Goal: Information Seeking & Learning: Check status

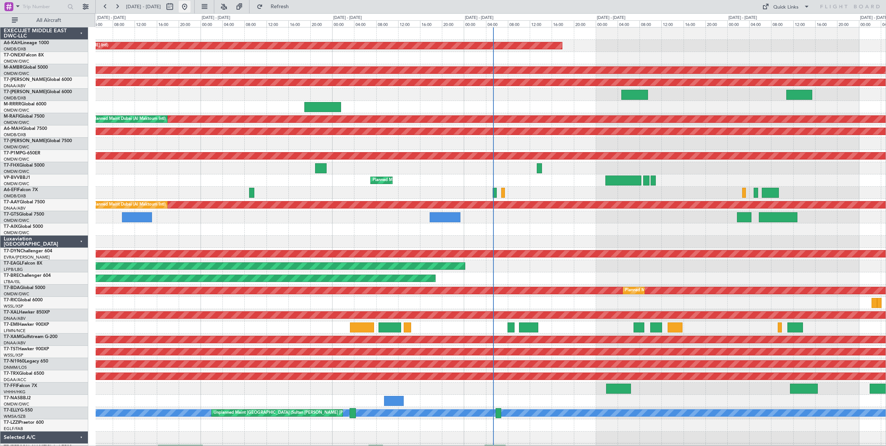
click at [191, 7] on button at bounding box center [185, 7] width 12 height 12
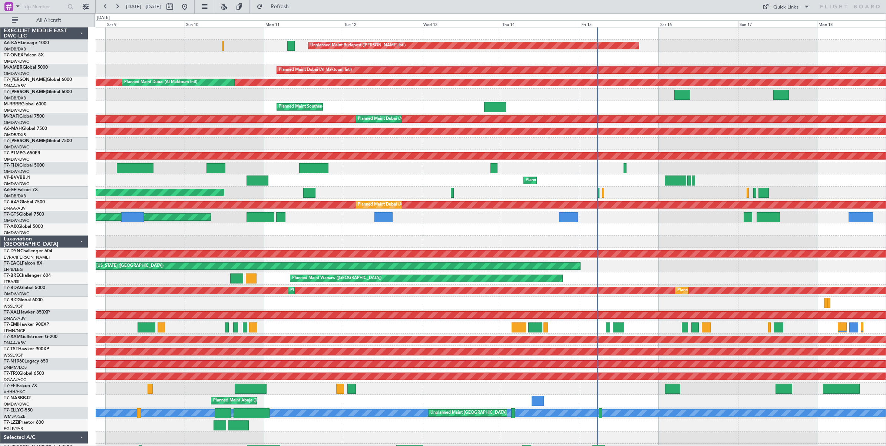
click at [227, 66] on div "Planned Maint Dubai (Al Maktoum Intl) Planned Maint [GEOGRAPHIC_DATA] (Al Makto…" at bounding box center [491, 70] width 790 height 12
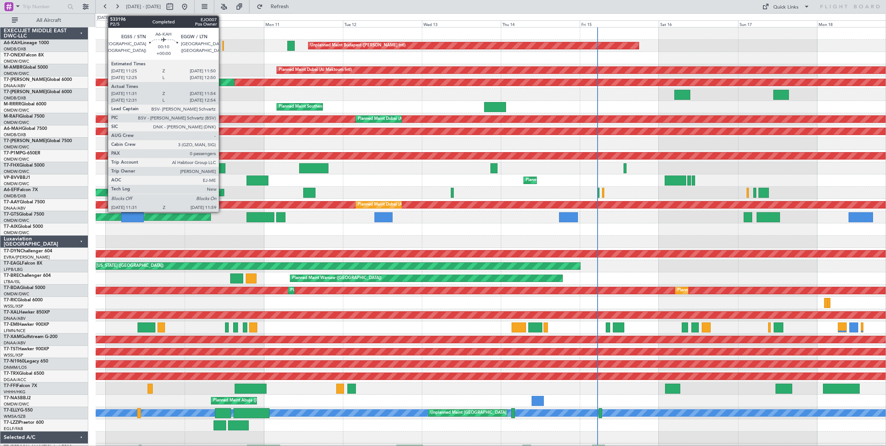
click at [222, 44] on div at bounding box center [223, 46] width 2 height 10
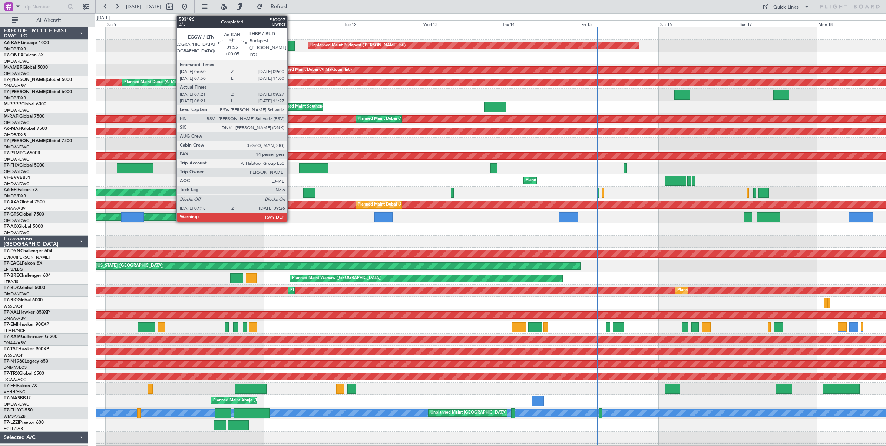
click at [291, 49] on div at bounding box center [290, 46] width 7 height 10
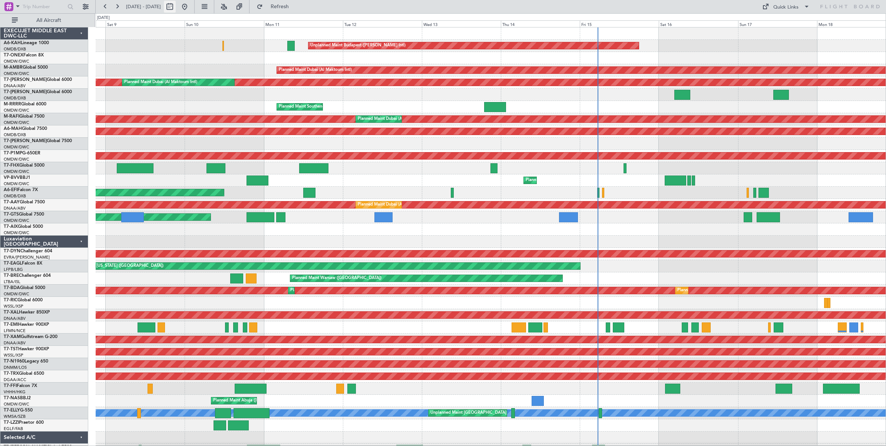
click at [176, 8] on button at bounding box center [170, 7] width 12 height 12
select select "8"
select select "2025"
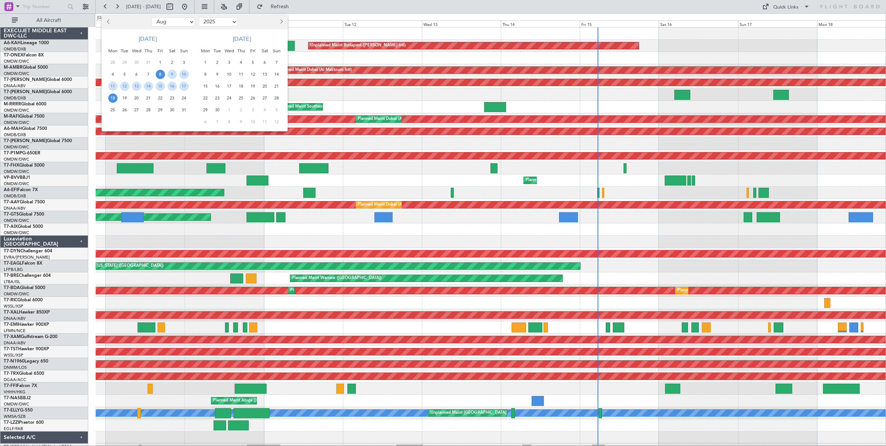
click at [182, 25] on select "Jan Feb Mar Apr May Jun [DATE] Aug Sep Oct Nov Dec" at bounding box center [173, 21] width 43 height 9
select select "4"
click at [152, 17] on select "Jan Feb Mar Apr May Jun [DATE] Aug Sep Oct Nov Dec" at bounding box center [173, 21] width 43 height 9
click at [136, 73] on span "9" at bounding box center [136, 74] width 9 height 9
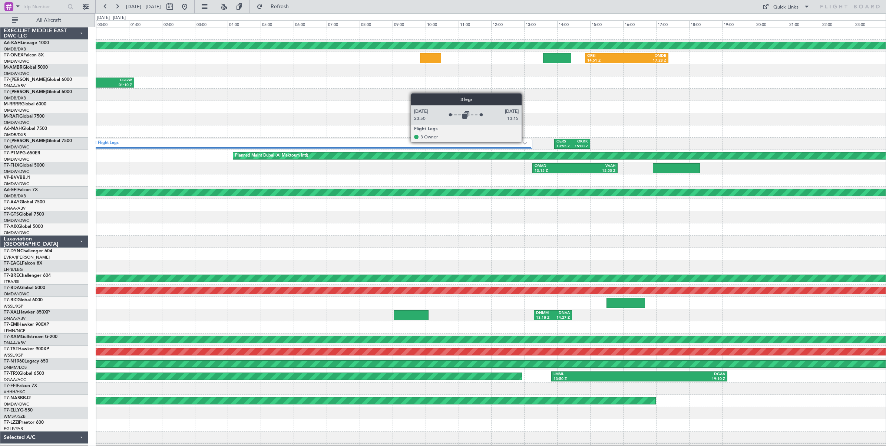
click at [525, 142] on img at bounding box center [525, 143] width 4 height 3
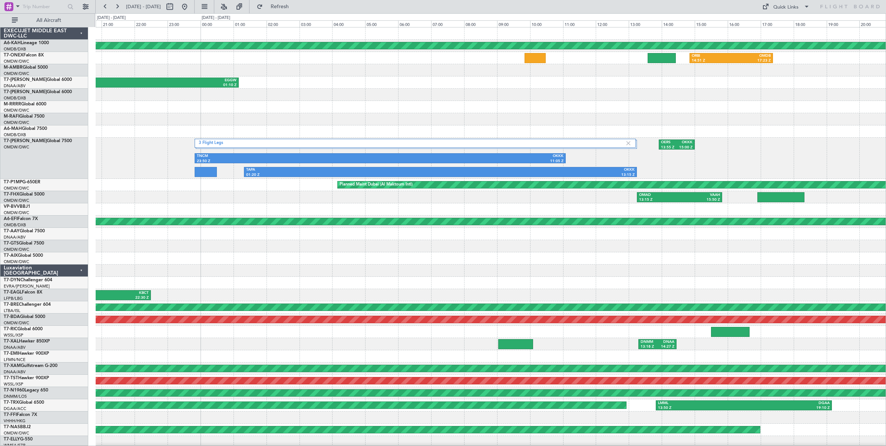
scroll to position [13, 0]
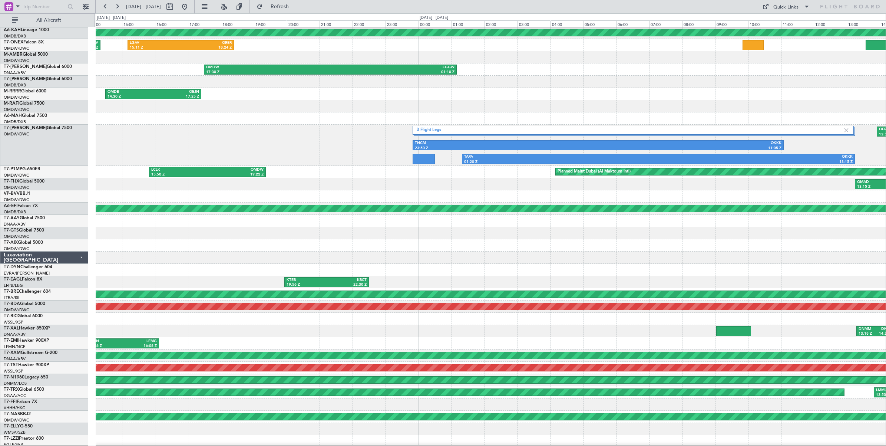
click at [584, 91] on div "OMDB 14:30 Z OEJN 17:25 Z" at bounding box center [491, 94] width 790 height 12
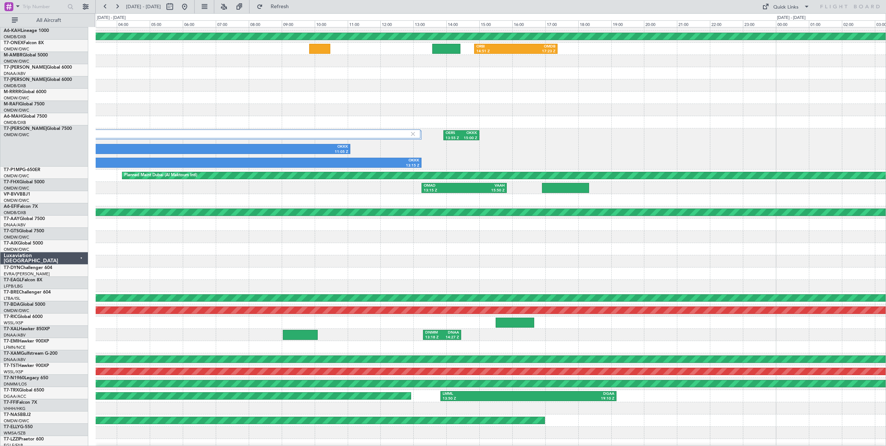
scroll to position [16, 0]
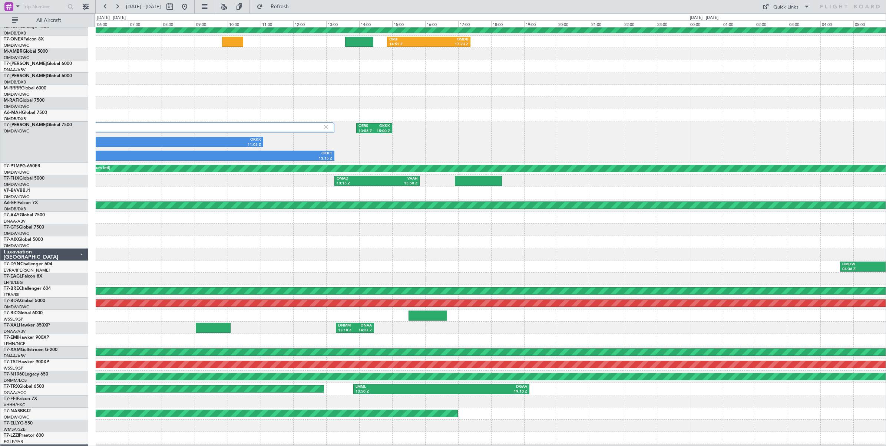
click at [134, 104] on div at bounding box center [491, 103] width 790 height 12
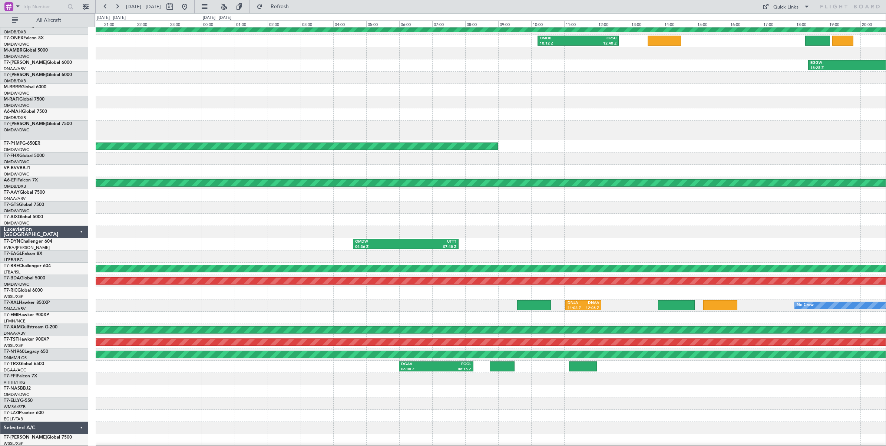
scroll to position [0, 0]
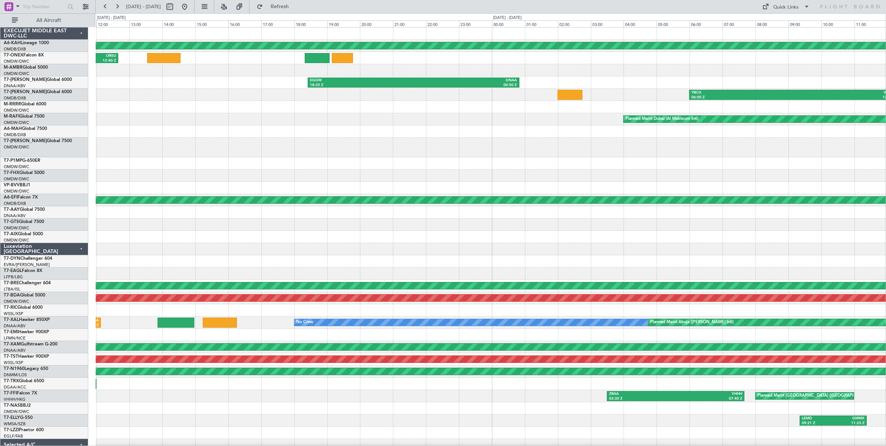
click at [61, 136] on div "Planned Maint [GEOGRAPHIC_DATA] (Al Bateen Executive) OMDB 10:12 Z ORSU 12:40 Z…" at bounding box center [443, 229] width 886 height 432
click at [176, 8] on button at bounding box center [170, 7] width 12 height 12
select select "4"
select select "2025"
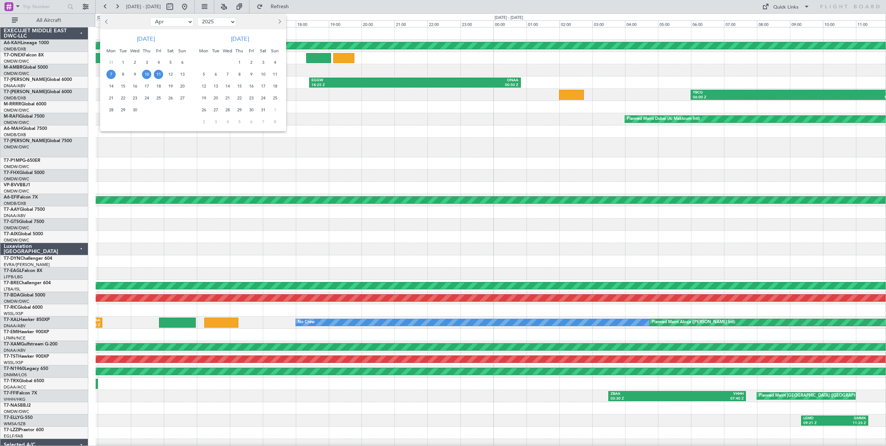
click at [110, 75] on span "7" at bounding box center [110, 74] width 9 height 9
click at [157, 76] on span "11" at bounding box center [158, 74] width 9 height 9
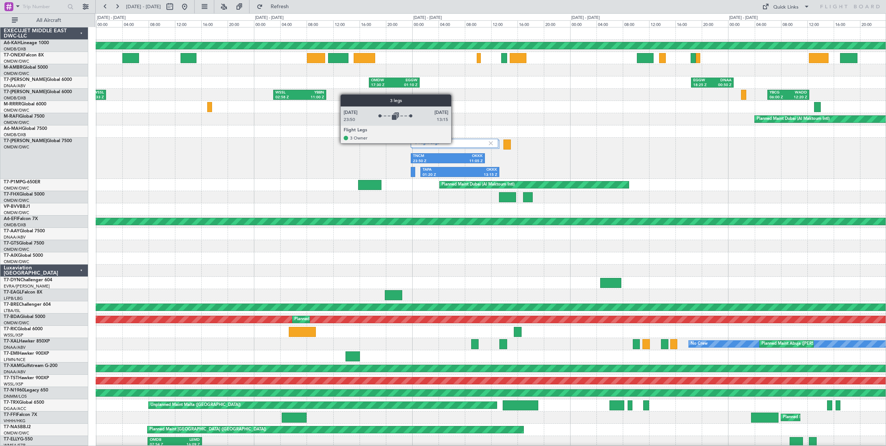
click at [455, 143] on label "3 Flight Legs" at bounding box center [451, 143] width 73 height 6
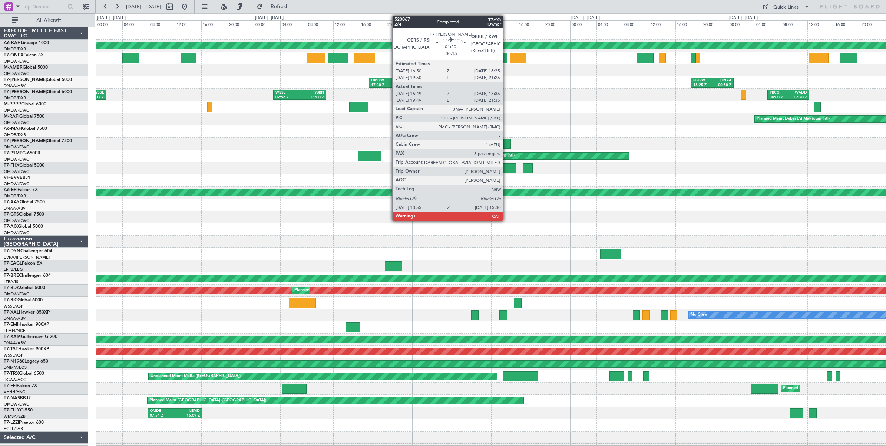
click at [507, 145] on div at bounding box center [506, 144] width 7 height 10
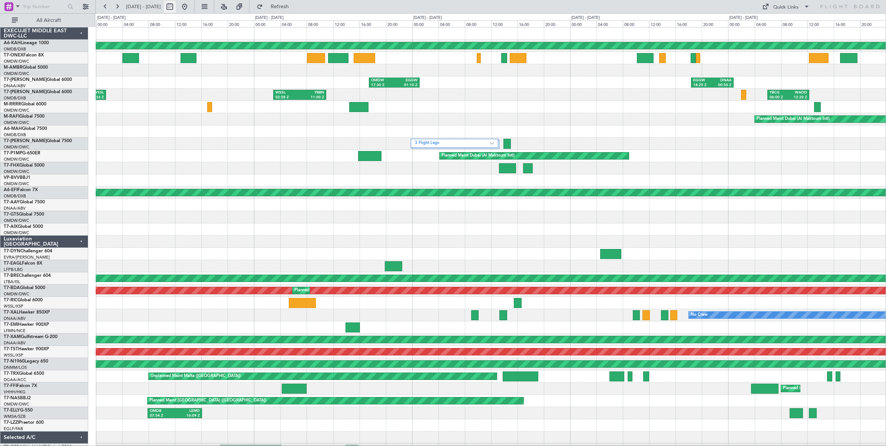
click at [176, 8] on button at bounding box center [170, 7] width 12 height 12
select select "4"
select select "2025"
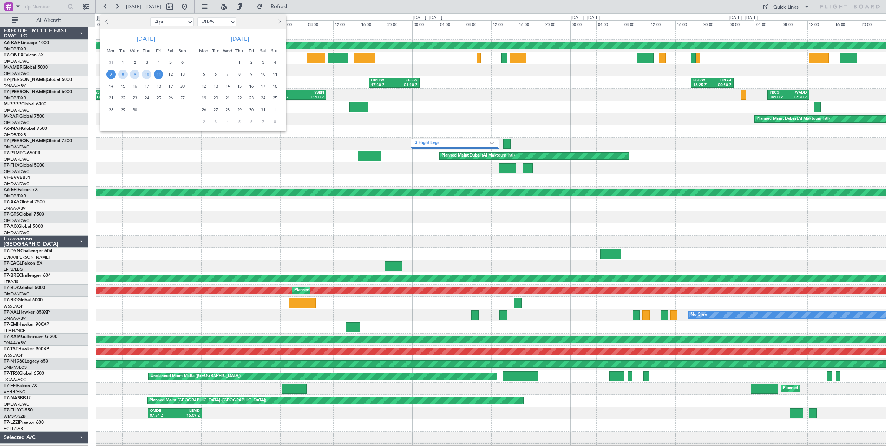
click at [182, 21] on select "Jan Feb Mar Apr May Jun [DATE] Aug Sep Oct Nov Dec" at bounding box center [171, 21] width 43 height 9
select select "8"
click at [150, 17] on select "Jan Feb Mar Apr May Jun [DATE] Aug Sep Oct Nov Dec" at bounding box center [171, 21] width 43 height 9
click at [112, 110] on span "25" at bounding box center [110, 109] width 9 height 9
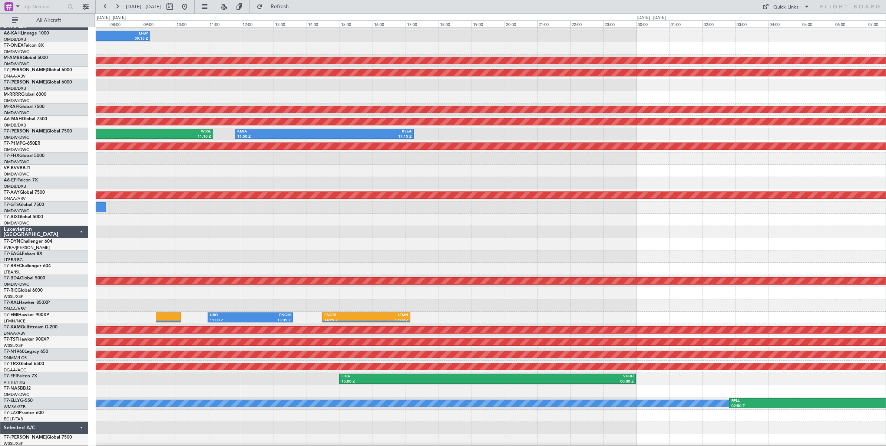
click at [708, 149] on div "OMDB 03:15 Z LHBP 09:15 Z Planned Maint [GEOGRAPHIC_DATA] (Al Maktoum Intl) Unp…" at bounding box center [491, 232] width 790 height 428
click at [176, 8] on button at bounding box center [170, 7] width 12 height 12
select select "8"
select select "2025"
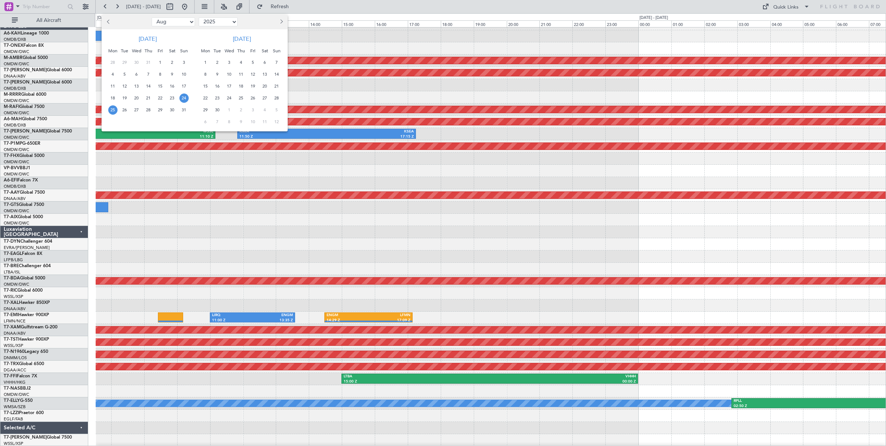
click at [181, 23] on select "Jan Feb Mar Apr May Jun [DATE] Aug Sep Oct Nov Dec" at bounding box center [173, 21] width 43 height 9
select select "7"
click at [152, 17] on select "Jan Feb Mar Apr May Jun [DATE] Aug Sep Oct Nov Dec" at bounding box center [173, 21] width 43 height 9
click at [122, 75] on span "8" at bounding box center [124, 74] width 9 height 9
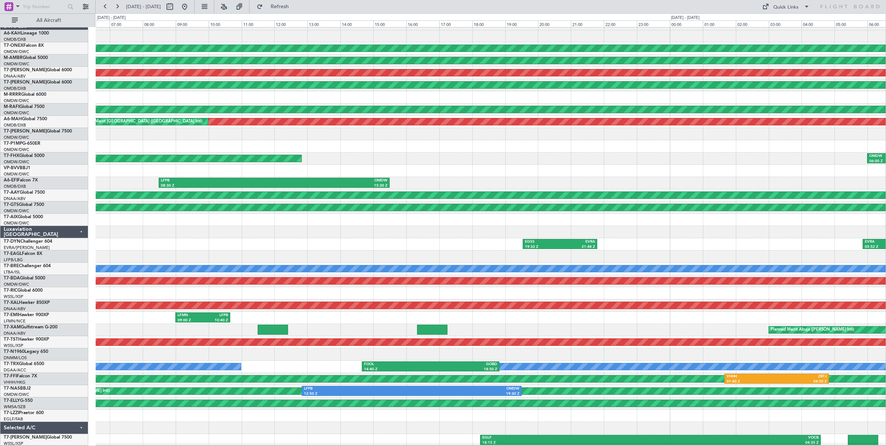
click at [464, 158] on div "Planned Maint Dubai (Al Maktoum Intl) OMDW 06:00 Z EGSS 13:10 Z" at bounding box center [491, 158] width 790 height 12
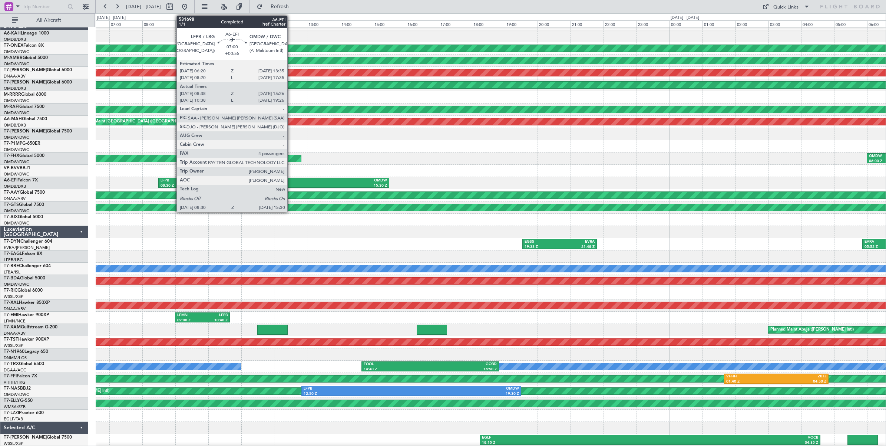
click at [291, 182] on div "OMDW" at bounding box center [330, 180] width 113 height 5
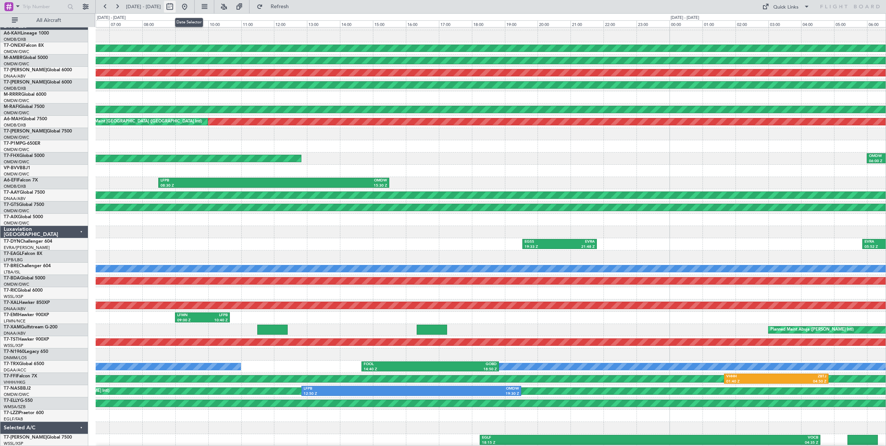
click at [176, 7] on button at bounding box center [170, 7] width 12 height 12
select select "7"
select select "2025"
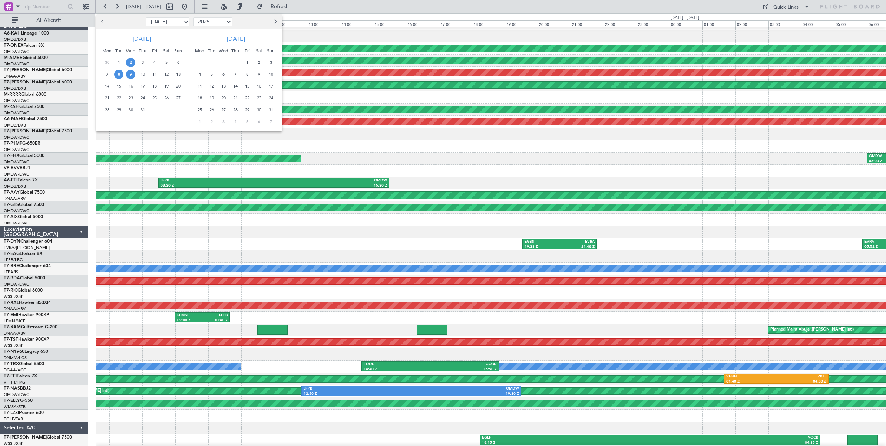
click at [132, 62] on span "2" at bounding box center [130, 62] width 9 height 9
click at [131, 63] on span "2" at bounding box center [130, 62] width 9 height 9
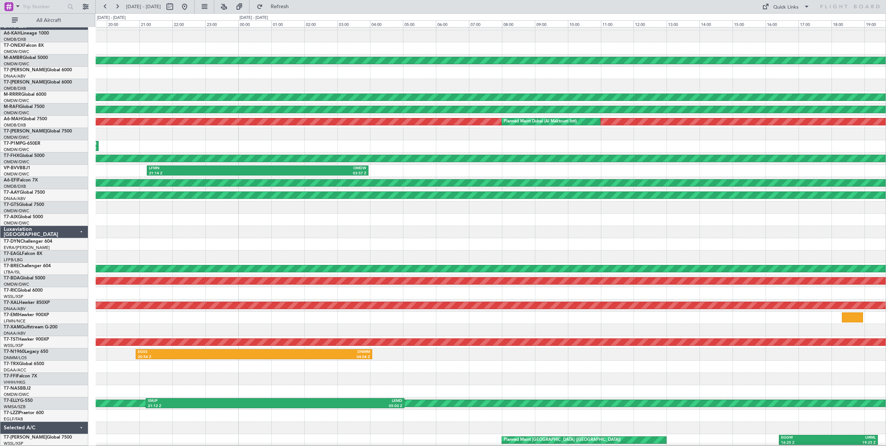
click at [317, 206] on div "Planned Maint Dubai (Al Maktoum Intl) Planned Maint [GEOGRAPHIC_DATA] (Al Makto…" at bounding box center [491, 232] width 790 height 428
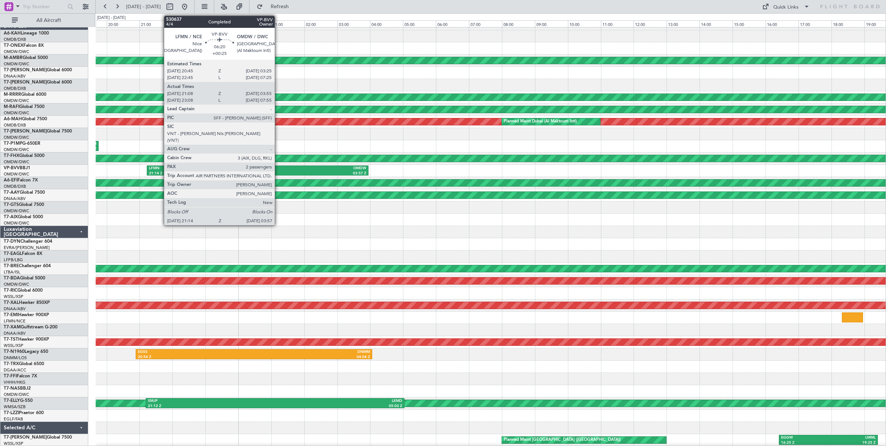
click at [278, 169] on div "OMDW" at bounding box center [312, 168] width 109 height 5
click at [275, 171] on div "OMDW" at bounding box center [312, 168] width 109 height 5
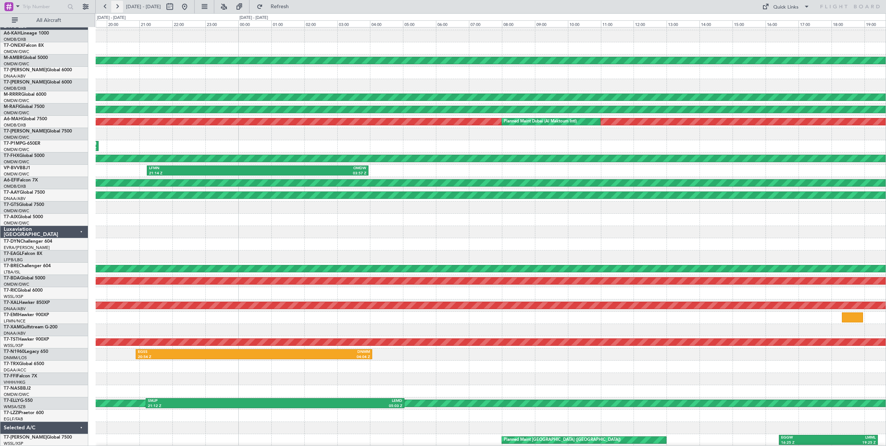
click at [119, 6] on button at bounding box center [117, 7] width 12 height 12
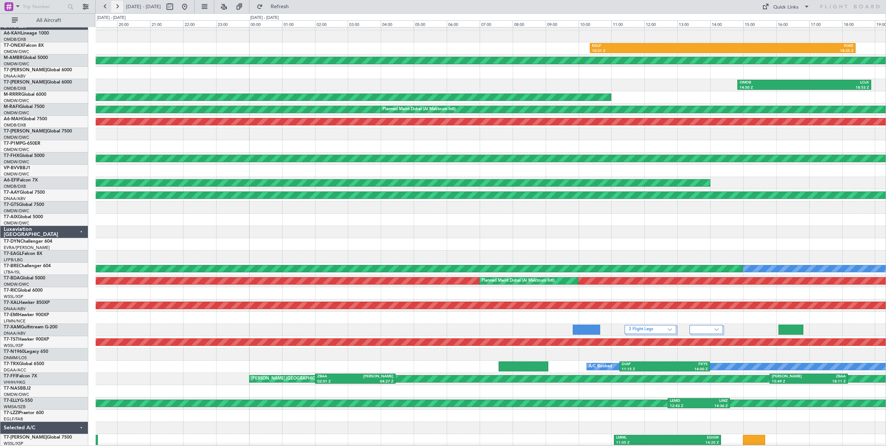
click at [117, 6] on button at bounding box center [117, 7] width 12 height 12
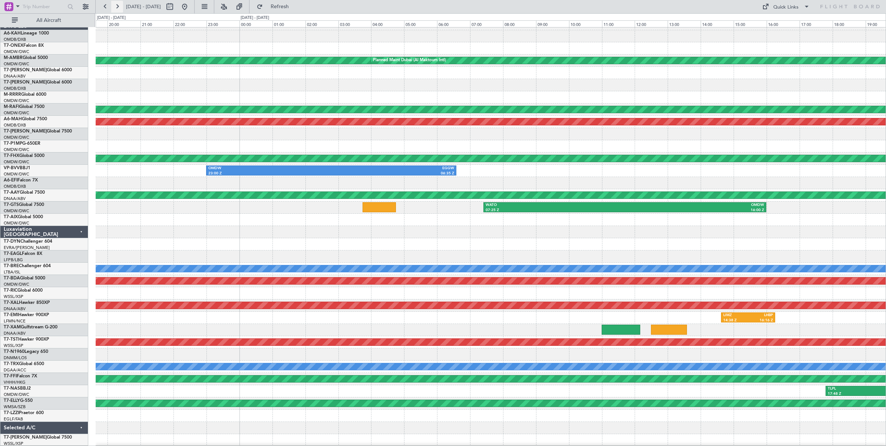
click at [117, 6] on button at bounding box center [117, 7] width 12 height 12
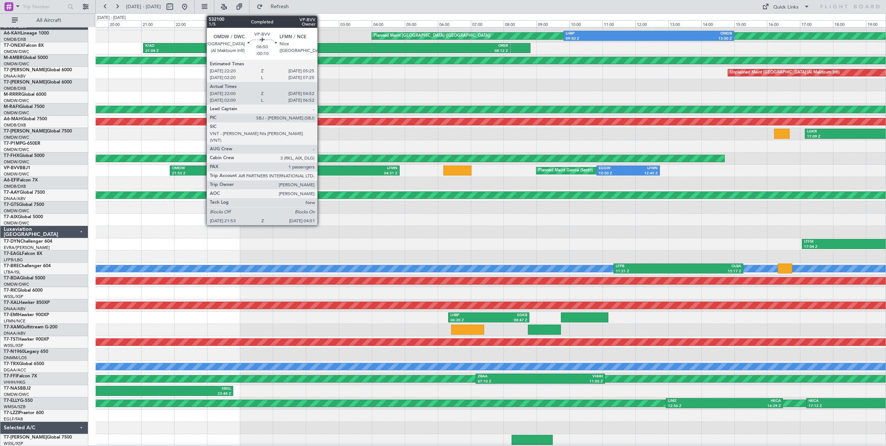
click at [321, 171] on div "04:51 Z" at bounding box center [341, 173] width 113 height 5
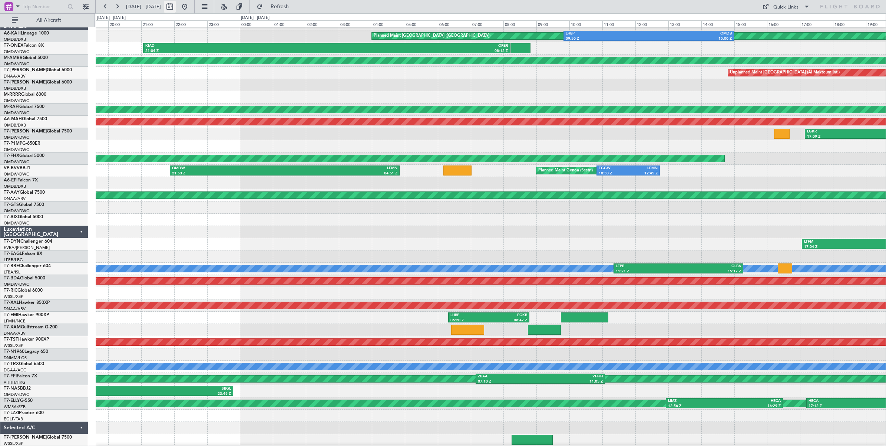
click at [176, 8] on button at bounding box center [170, 7] width 12 height 12
select select "7"
select select "2025"
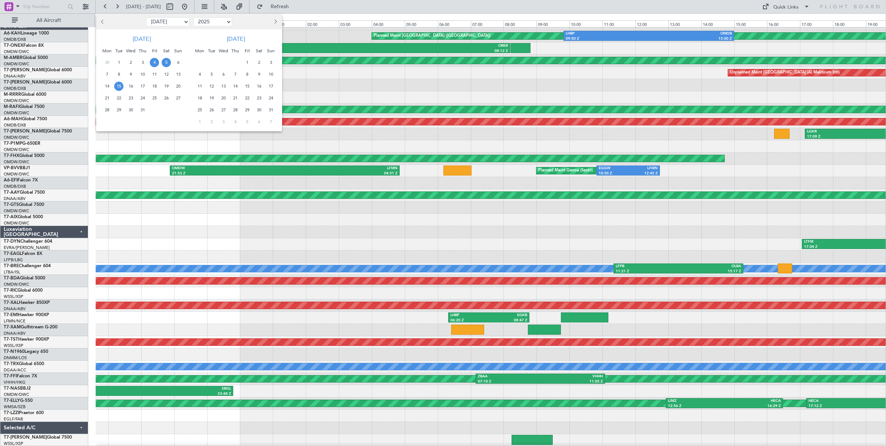
click at [119, 87] on span "15" at bounding box center [118, 86] width 9 height 9
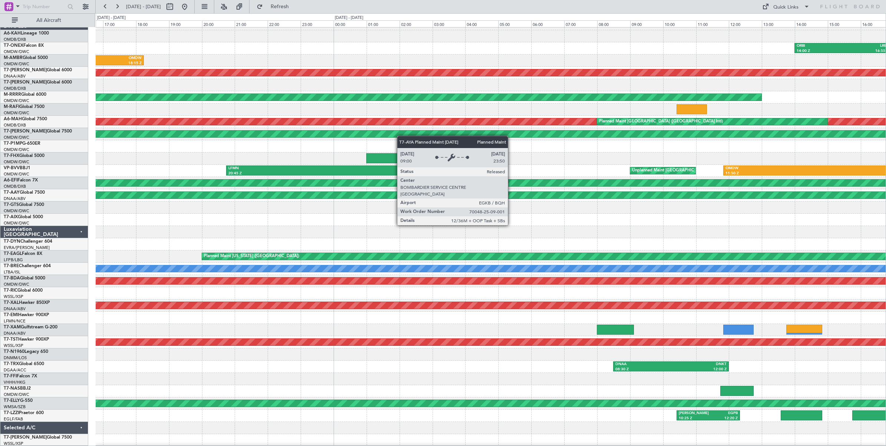
click at [481, 133] on div "ORBI 14:00 Z LRBS 16:55 Z LRBS 17:38 Z EGLF 20:55 Z EGSS 06:00 Z ORBI 11:05 Z E…" at bounding box center [491, 232] width 790 height 428
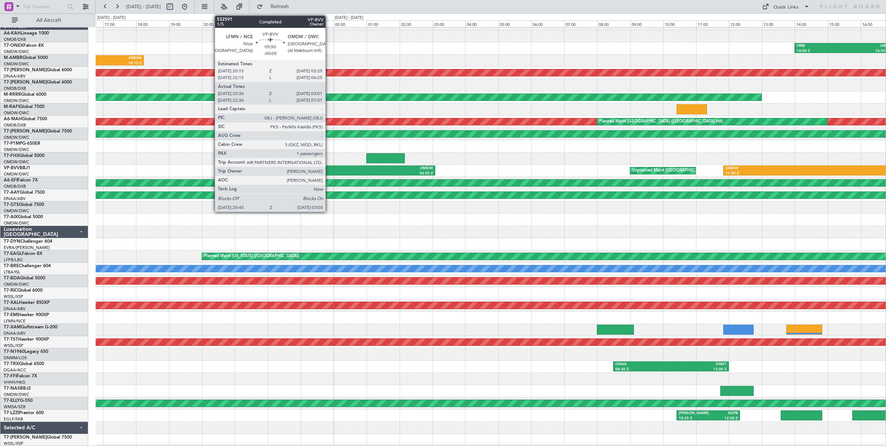
click at [329, 169] on div "LFMN" at bounding box center [279, 168] width 102 height 5
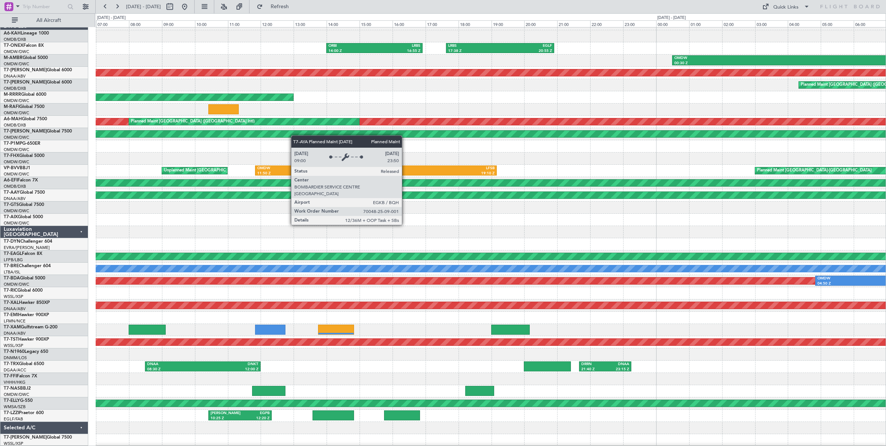
click at [277, 130] on div "ORBI 14:00 Z LRBS 16:55 Z LRBS 17:38 Z EGLF 20:55 Z OMDW 00:30 Z EGSS 07:45 Z U…" at bounding box center [491, 232] width 790 height 428
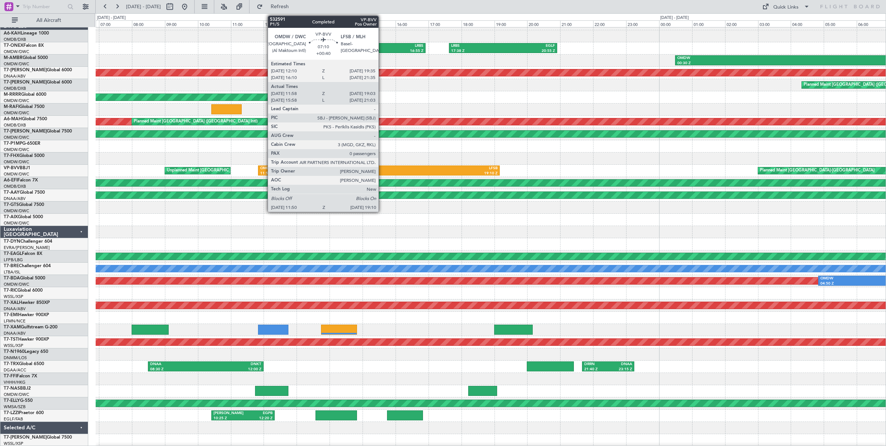
click at [382, 171] on div "19:10 Z" at bounding box center [438, 173] width 119 height 5
click at [385, 170] on div "LFSB" at bounding box center [438, 168] width 119 height 5
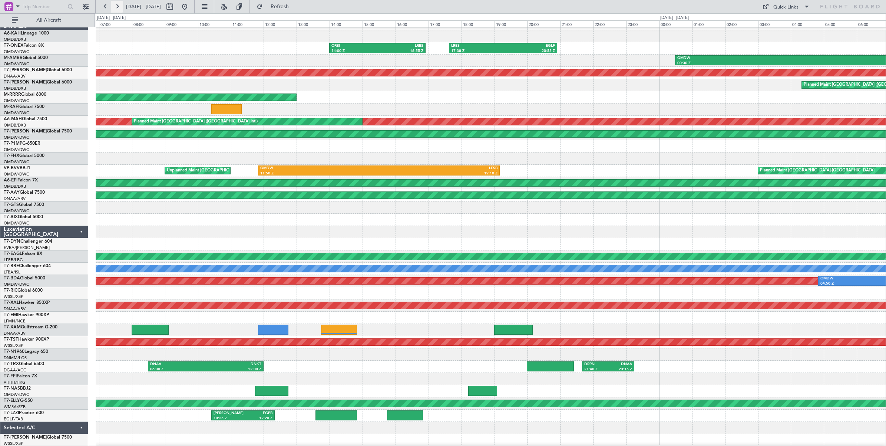
click at [119, 9] on button at bounding box center [117, 7] width 12 height 12
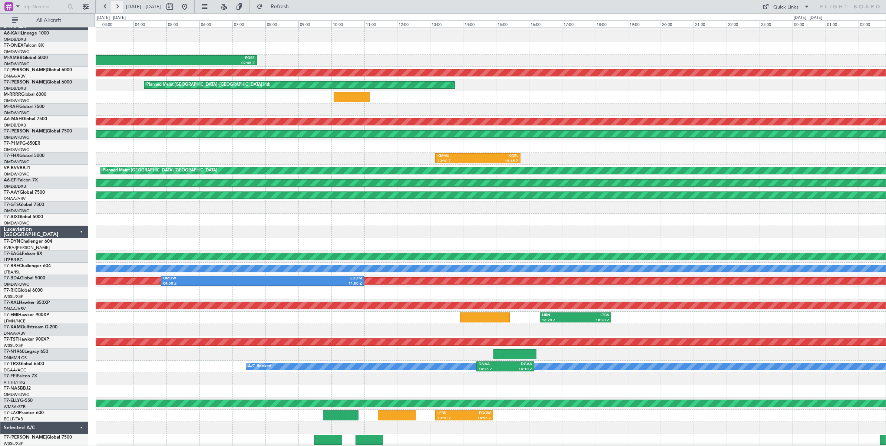
click at [119, 9] on button at bounding box center [117, 7] width 12 height 12
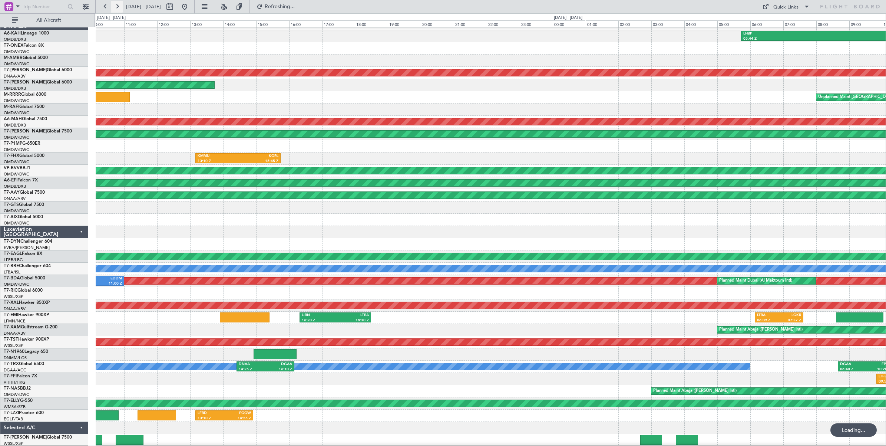
click at [119, 9] on button at bounding box center [117, 7] width 12 height 12
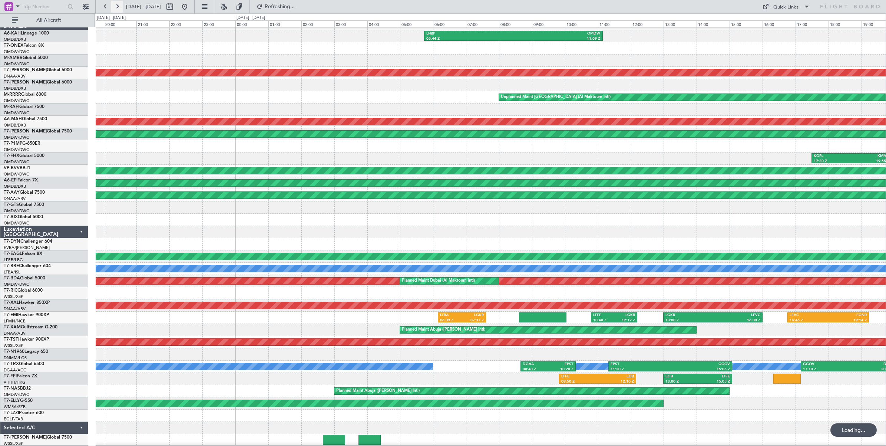
click at [119, 9] on button at bounding box center [117, 7] width 12 height 12
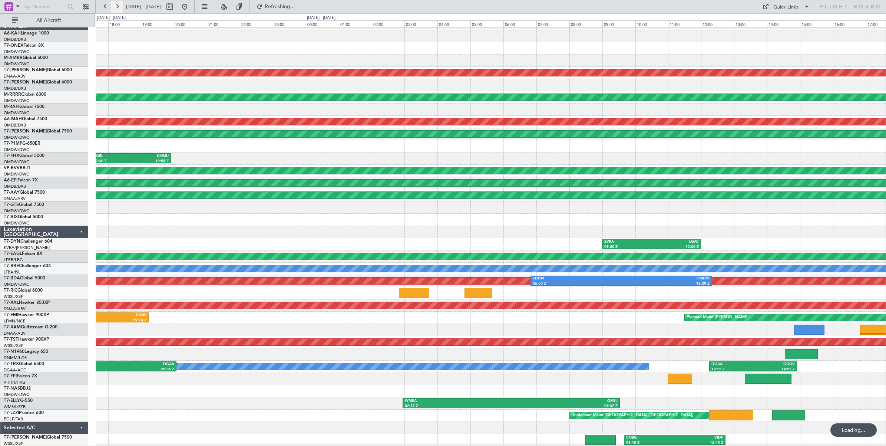
click at [119, 9] on button at bounding box center [117, 7] width 12 height 12
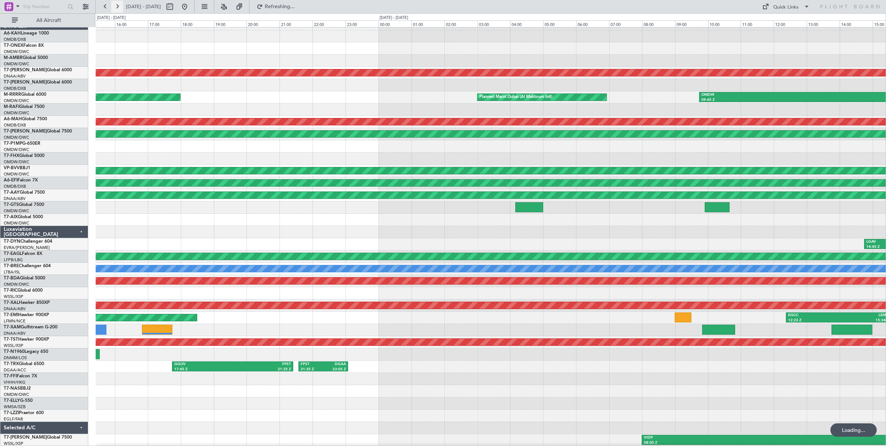
click at [119, 9] on button at bounding box center [117, 7] width 12 height 12
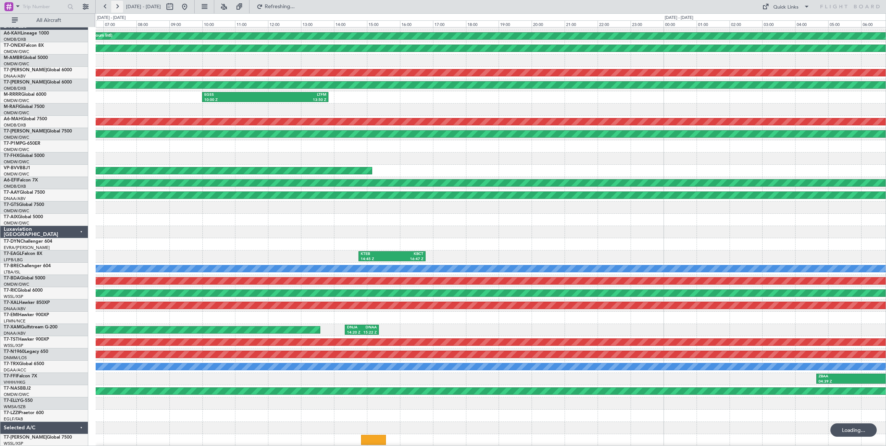
click at [119, 9] on button at bounding box center [117, 7] width 12 height 12
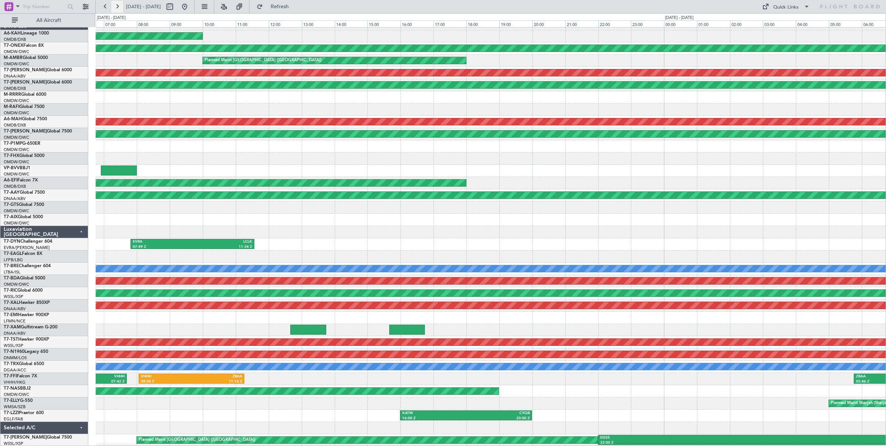
click at [119, 8] on button at bounding box center [117, 7] width 12 height 12
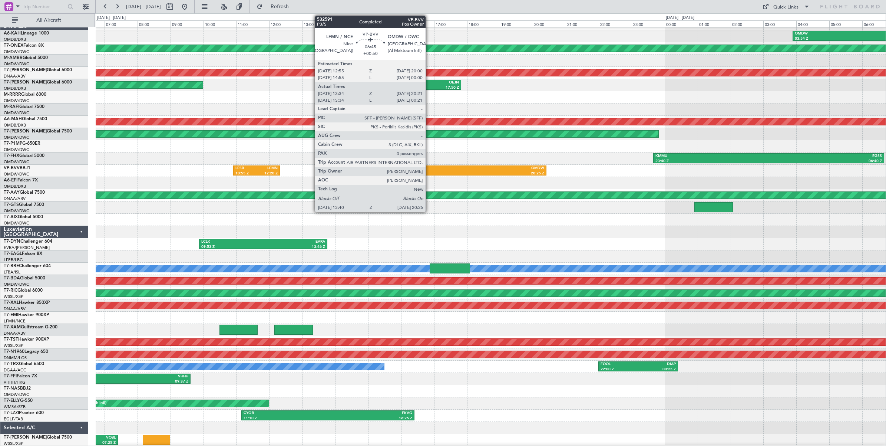
click at [429, 173] on div "13:40 Z" at bounding box center [380, 173] width 109 height 5
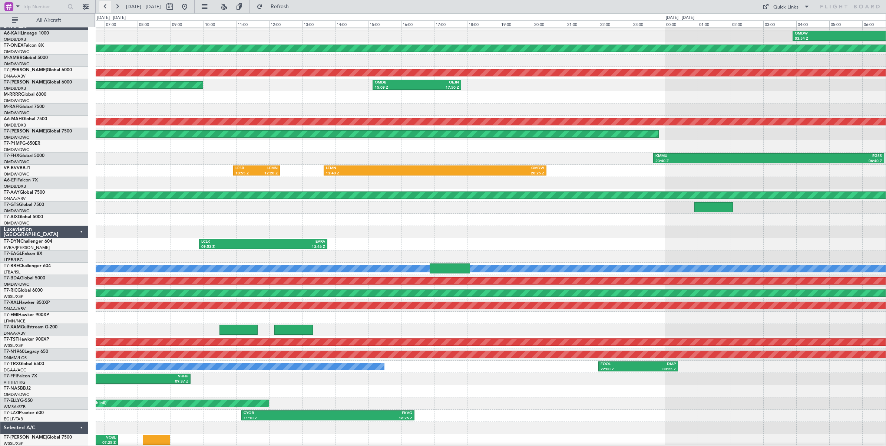
click at [105, 7] on button at bounding box center [105, 7] width 12 height 12
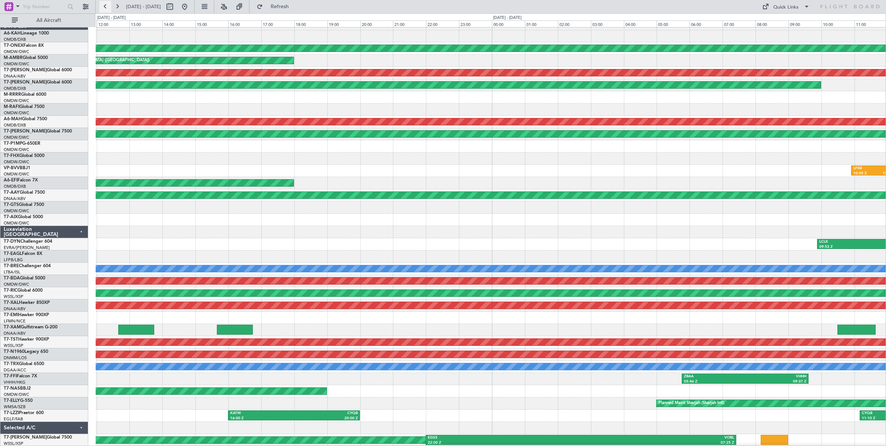
click at [105, 7] on button at bounding box center [105, 7] width 12 height 12
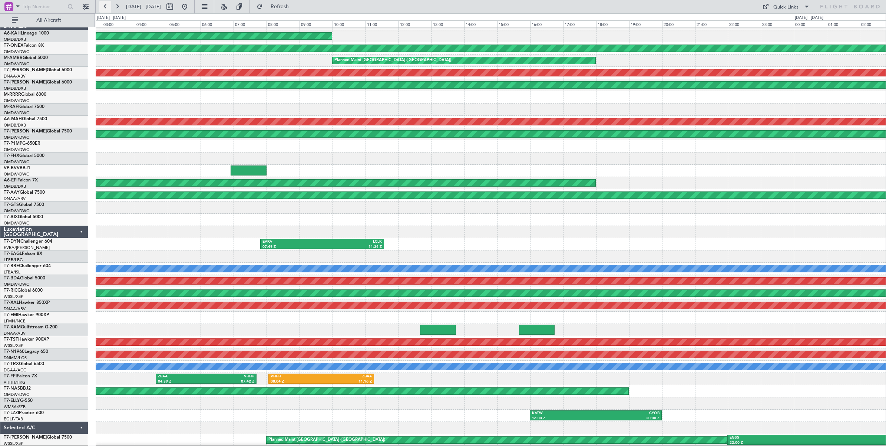
click at [105, 7] on button at bounding box center [105, 7] width 12 height 12
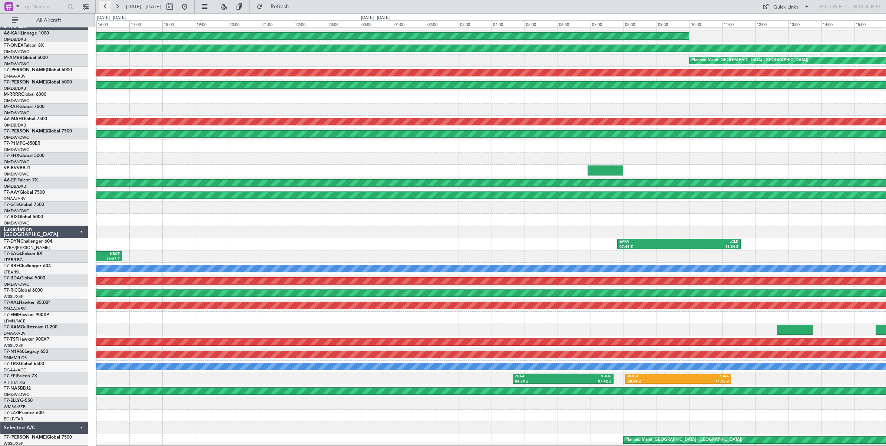
click at [105, 7] on button at bounding box center [105, 7] width 12 height 12
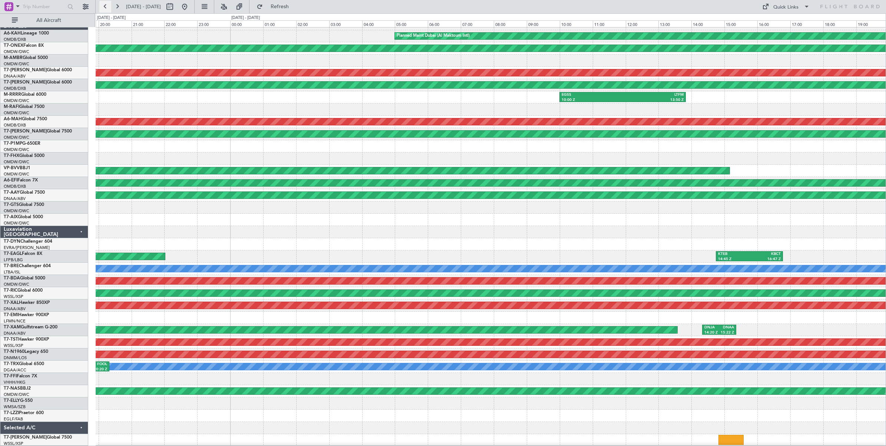
click at [105, 7] on button at bounding box center [105, 7] width 12 height 12
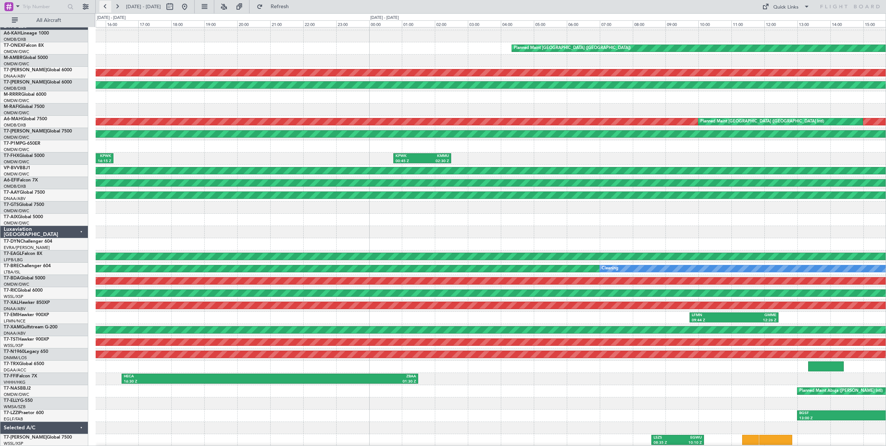
click at [105, 7] on button at bounding box center [105, 7] width 12 height 12
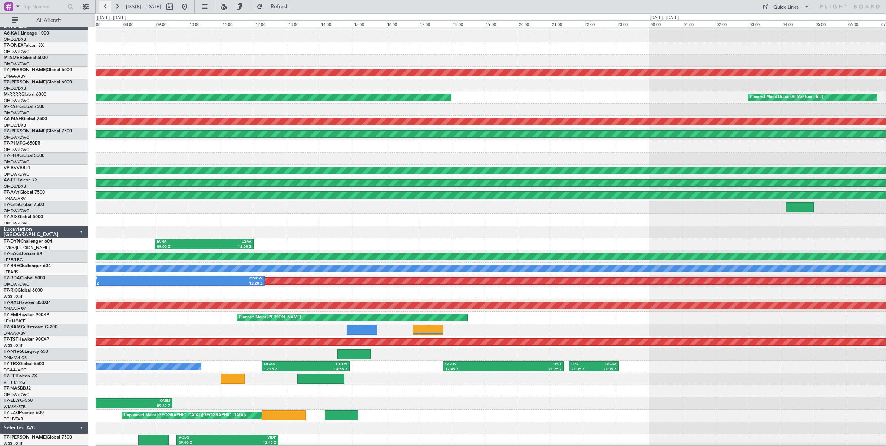
click at [105, 7] on button at bounding box center [105, 7] width 12 height 12
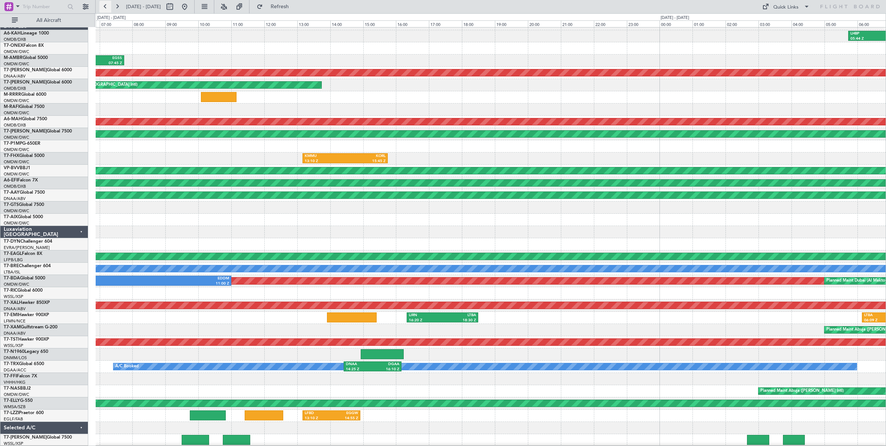
click at [105, 7] on button at bounding box center [105, 7] width 12 height 12
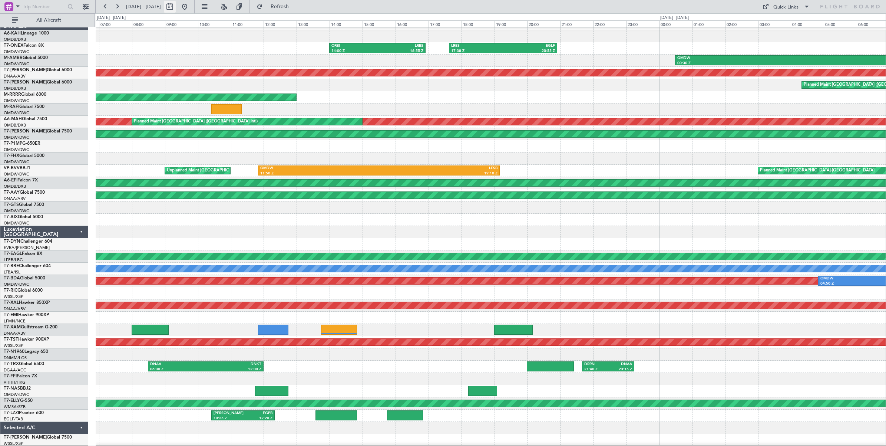
click at [176, 9] on button at bounding box center [170, 7] width 12 height 12
select select "7"
select select "2025"
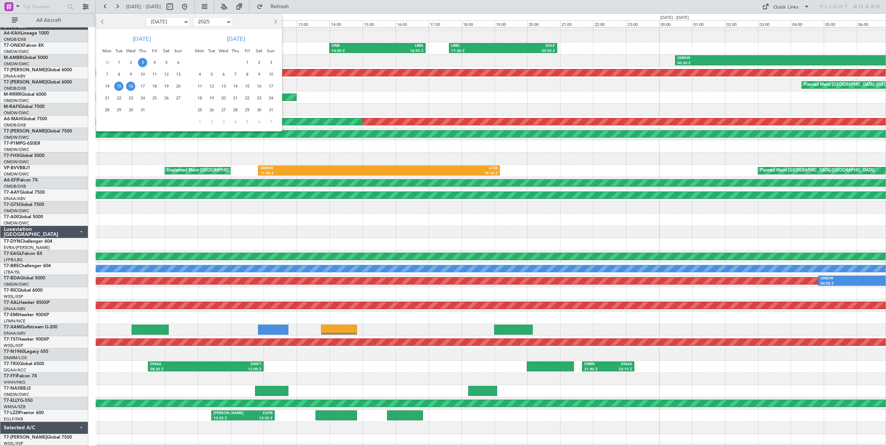
click at [142, 63] on span "3" at bounding box center [142, 62] width 9 height 9
click at [178, 64] on span "6" at bounding box center [177, 62] width 9 height 9
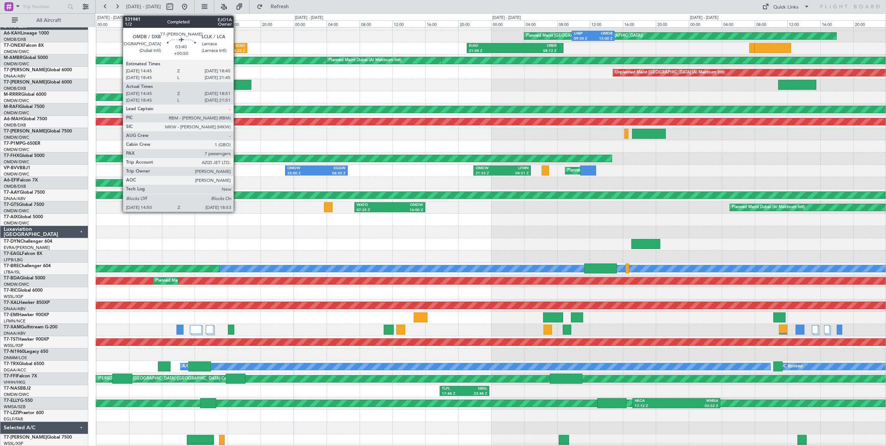
click at [237, 86] on div at bounding box center [234, 85] width 33 height 10
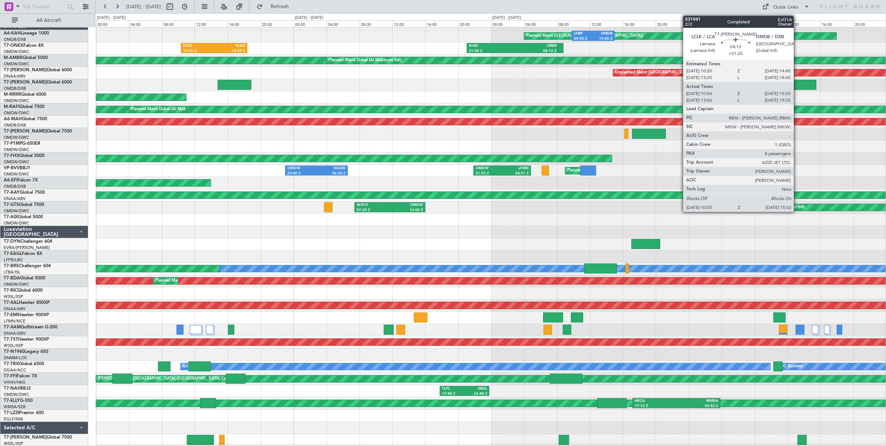
click at [708, 86] on div at bounding box center [797, 85] width 38 height 10
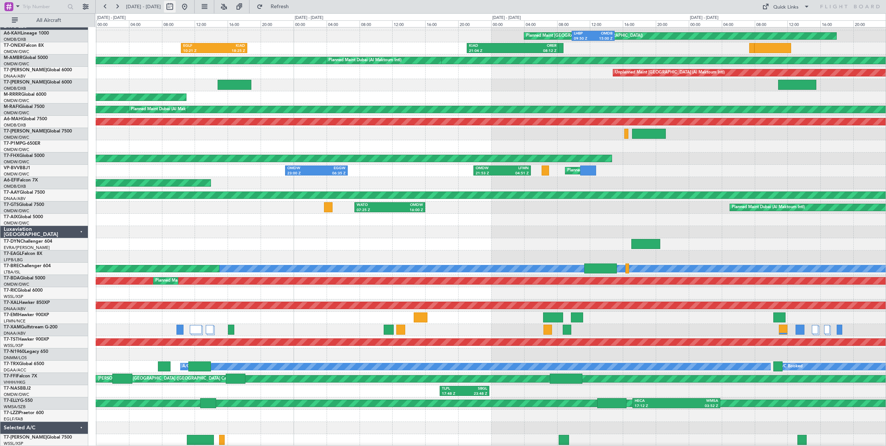
click at [176, 7] on button at bounding box center [170, 7] width 12 height 12
select select "7"
select select "2025"
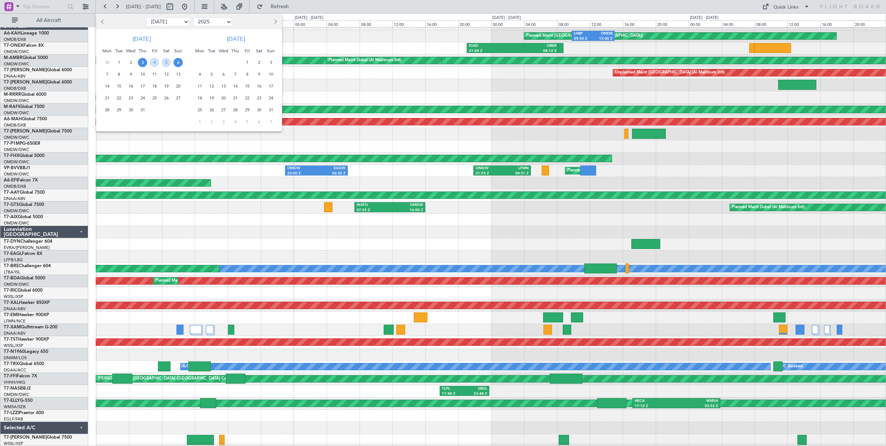
click at [173, 23] on select "Jan Feb Mar Apr May Jun [DATE] Aug Sep Oct Nov Dec" at bounding box center [167, 21] width 43 height 9
select select "8"
click at [146, 17] on select "Jan Feb Mar Apr May Jun [DATE] Aug Sep Oct Nov Dec" at bounding box center [167, 21] width 43 height 9
click at [178, 63] on span "3" at bounding box center [177, 62] width 9 height 9
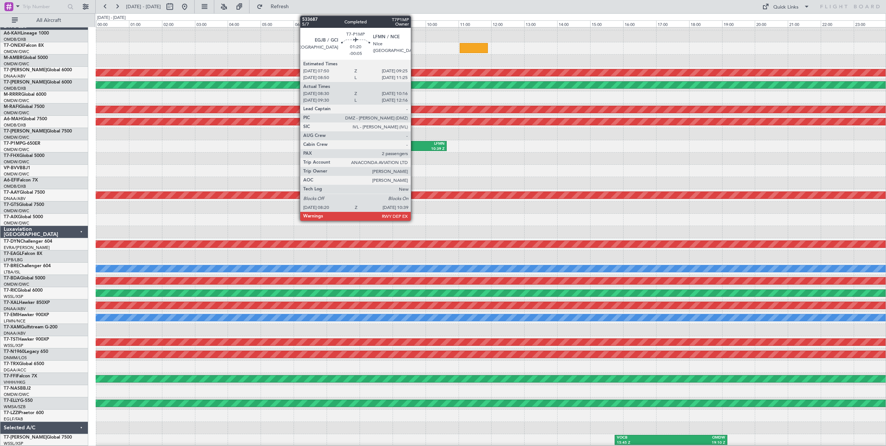
click at [414, 147] on div "10:39 Z" at bounding box center [426, 148] width 36 height 5
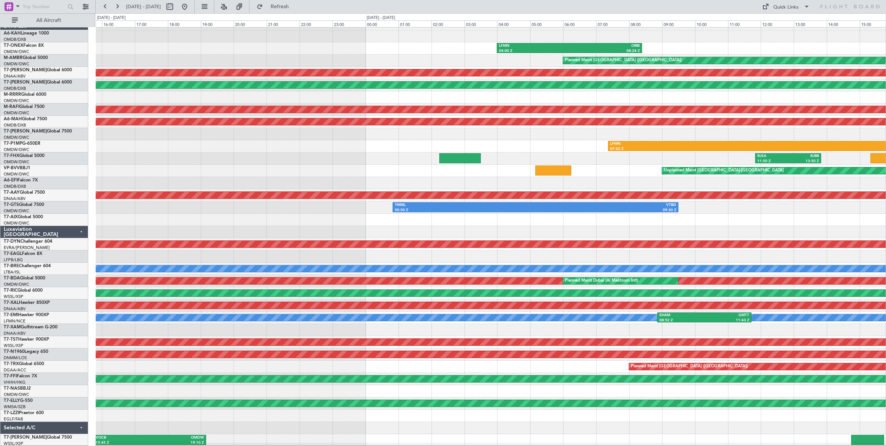
click at [118, 148] on div "LFMN 04:00 Z ORBI 08:24 Z Planned Maint [GEOGRAPHIC_DATA] ([GEOGRAPHIC_DATA]) U…" at bounding box center [491, 232] width 790 height 428
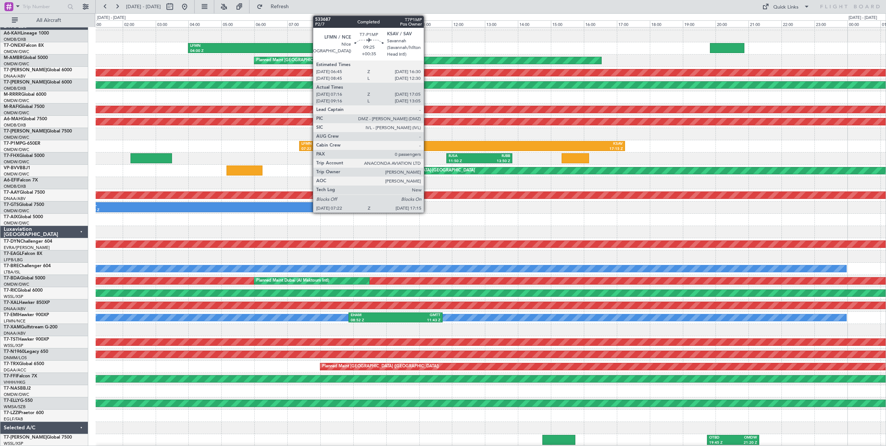
click at [427, 145] on div "LFMN" at bounding box center [381, 143] width 160 height 5
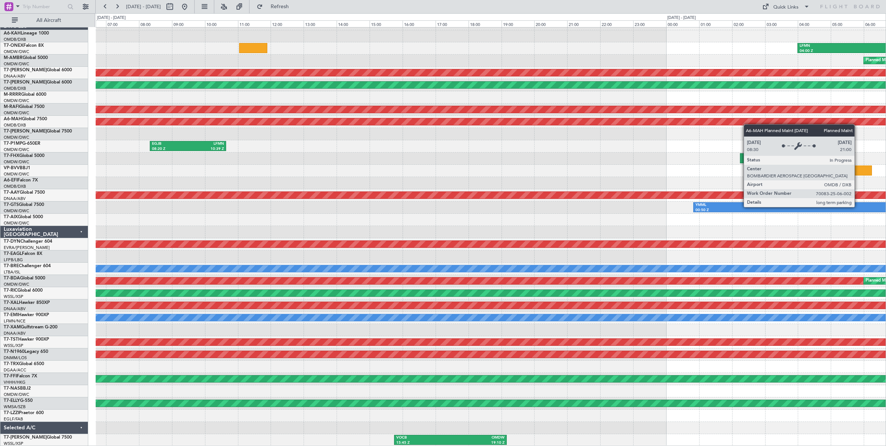
click at [708, 117] on div "LFMN 04:00 Z ORBI 08:24 Z Planned Maint [GEOGRAPHIC_DATA] ([GEOGRAPHIC_DATA]) U…" at bounding box center [491, 232] width 790 height 428
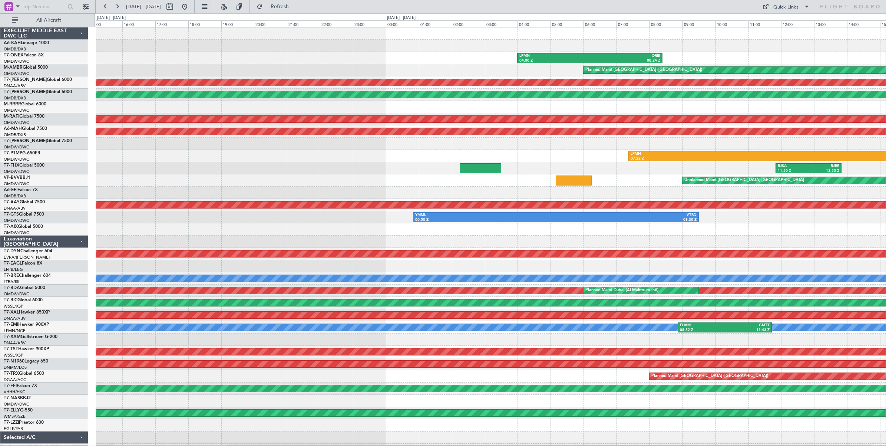
scroll to position [6, 0]
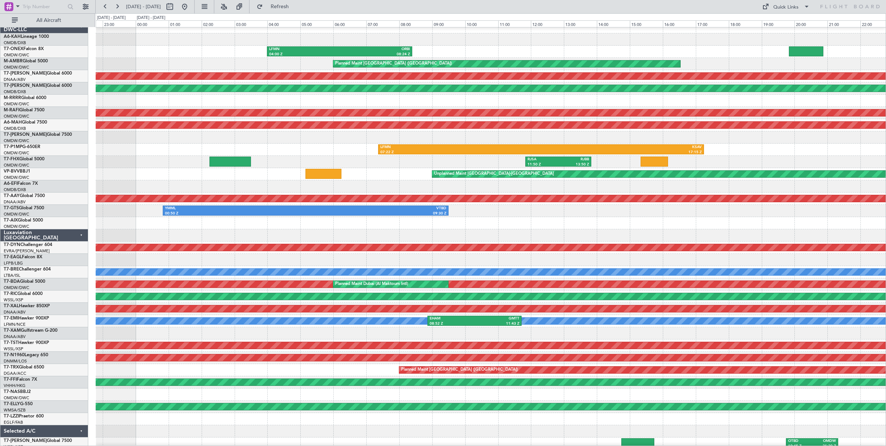
click at [91, 158] on div "Planned Maint [GEOGRAPHIC_DATA] ([GEOGRAPHIC_DATA]) LFMN 04:00 Z ORBI 08:24 Z P…" at bounding box center [443, 229] width 886 height 432
click at [176, 8] on button at bounding box center [170, 7] width 12 height 12
select select "8"
select select "2025"
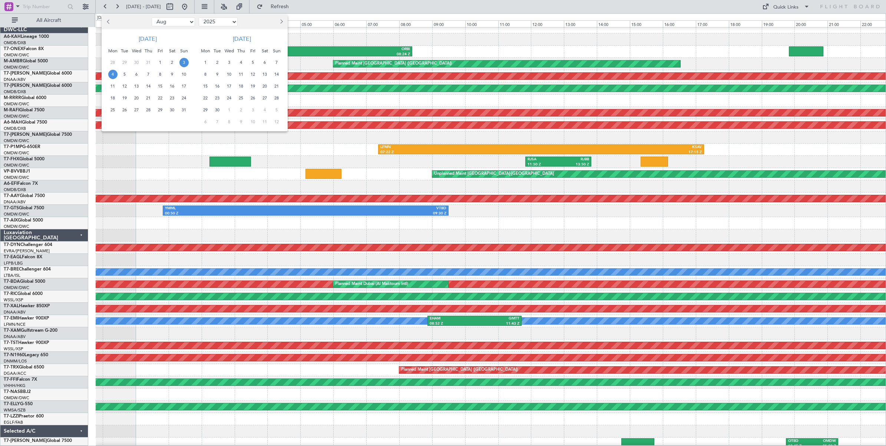
click at [183, 22] on select "Jan Feb Mar Apr May Jun [DATE] Aug Sep Oct Nov Dec" at bounding box center [173, 21] width 43 height 9
select select "7"
click at [152, 17] on select "Jan Feb Mar Apr May Jun [DATE] Aug Sep Oct Nov Dec" at bounding box center [173, 21] width 43 height 9
click at [125, 109] on span "29" at bounding box center [124, 109] width 9 height 9
click at [254, 64] on span "1" at bounding box center [252, 62] width 9 height 9
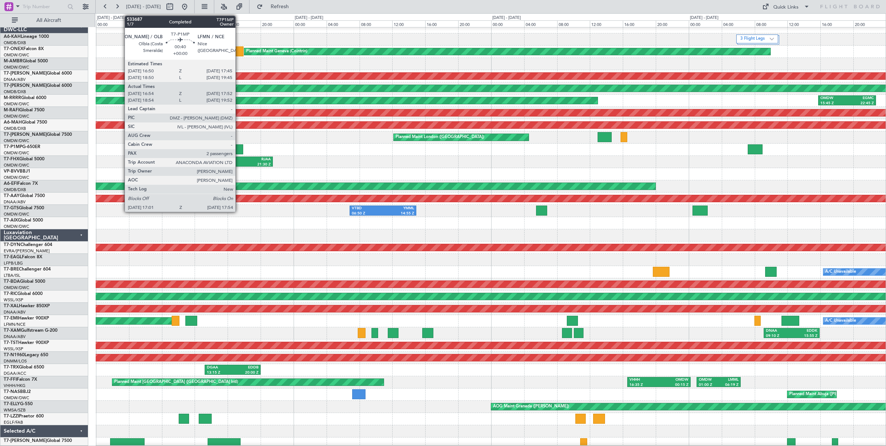
click at [239, 149] on div at bounding box center [239, 149] width 7 height 10
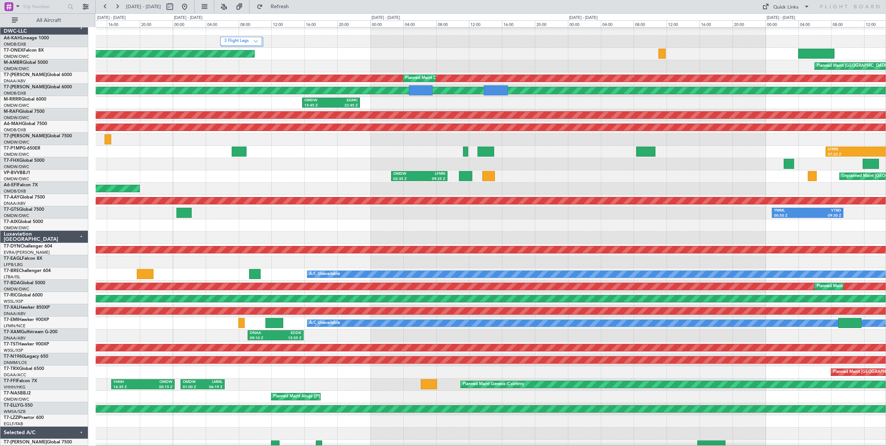
scroll to position [4, 0]
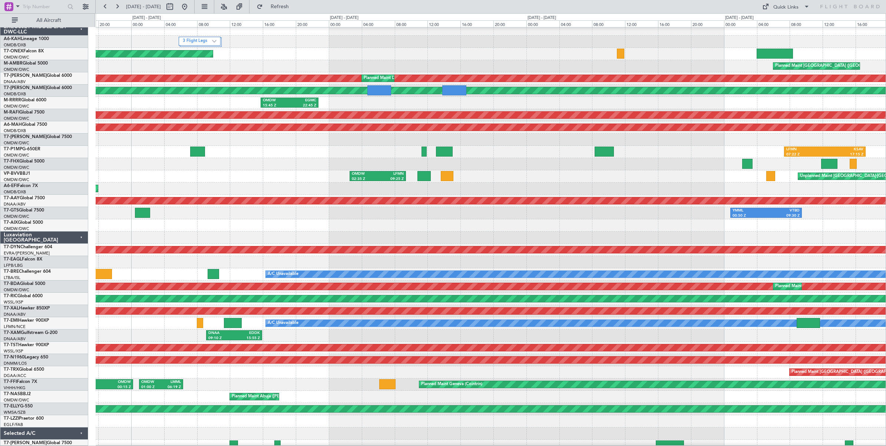
click at [150, 169] on div at bounding box center [491, 164] width 790 height 12
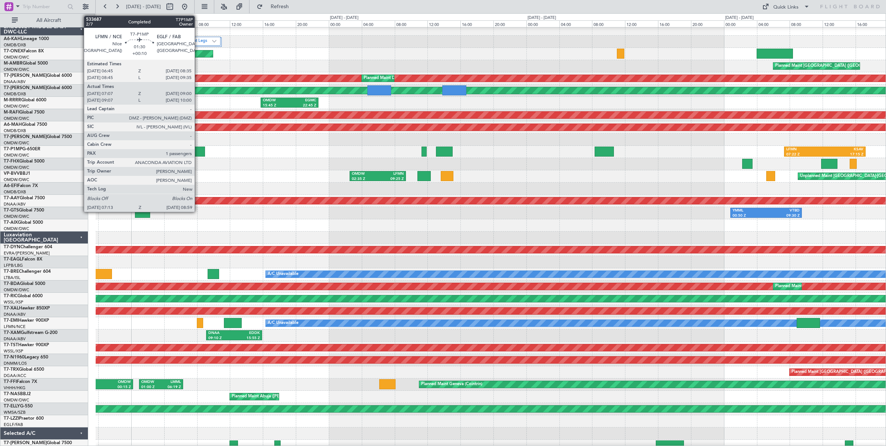
click at [198, 150] on div at bounding box center [197, 151] width 15 height 10
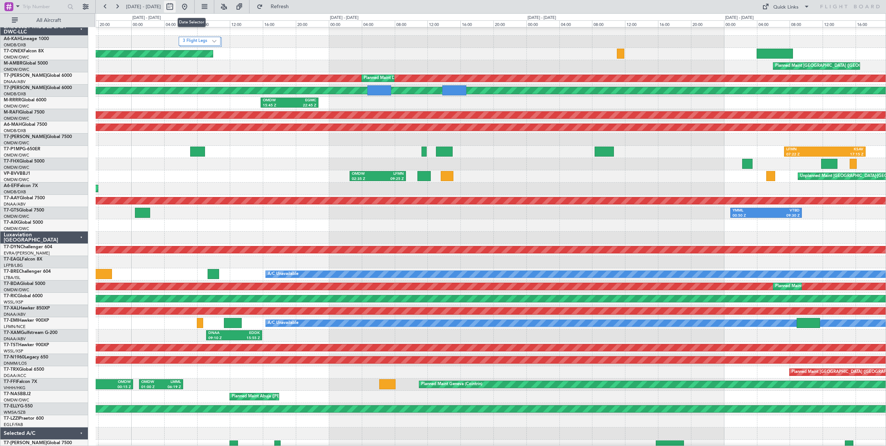
click at [176, 8] on button at bounding box center [170, 7] width 12 height 12
select select "7"
select select "2025"
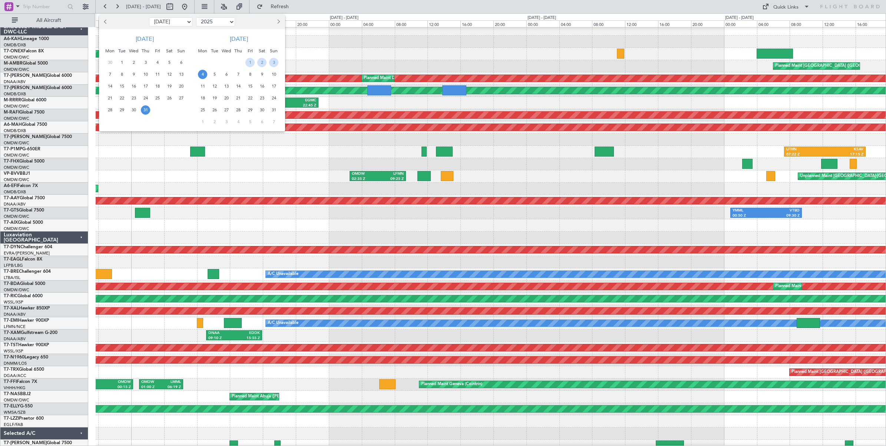
click at [182, 21] on select "Jan Feb Mar Apr May Jun [DATE] Aug Sep Oct Nov Dec" at bounding box center [170, 21] width 43 height 9
select select "8"
click at [149, 17] on select "Jan Feb Mar Apr May Jun [DATE] Aug Sep Oct Nov Dec" at bounding box center [170, 21] width 43 height 9
click at [168, 62] on span "2" at bounding box center [169, 62] width 9 height 9
click at [111, 75] on span "4" at bounding box center [109, 74] width 9 height 9
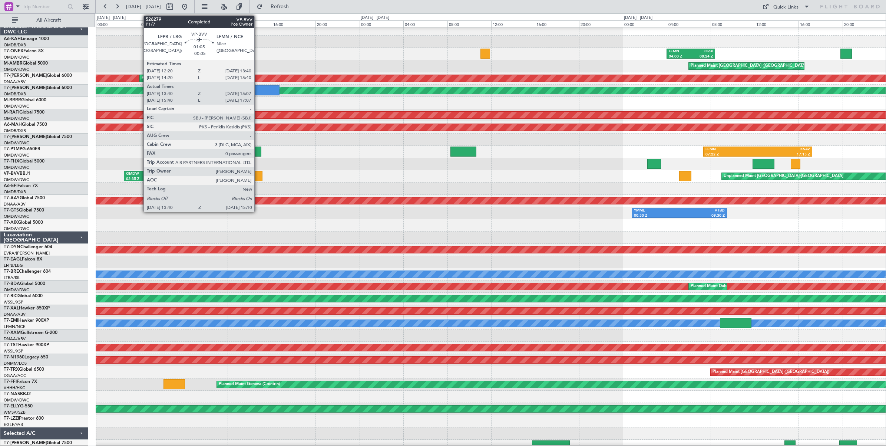
click at [258, 176] on div at bounding box center [254, 176] width 17 height 10
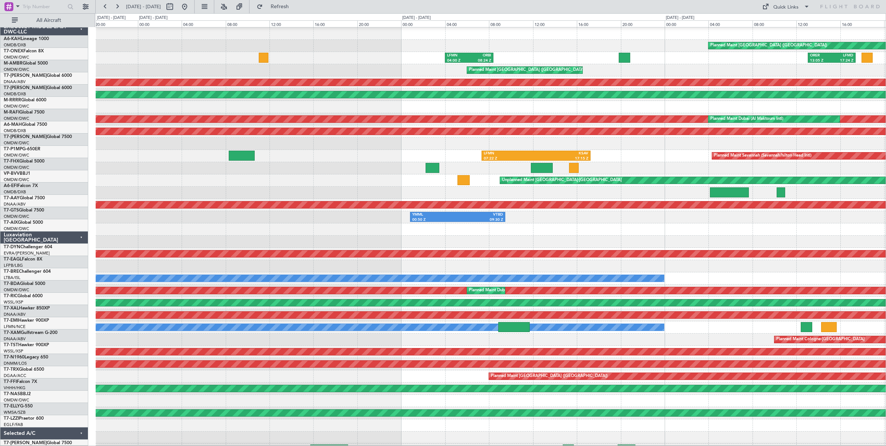
scroll to position [0, 0]
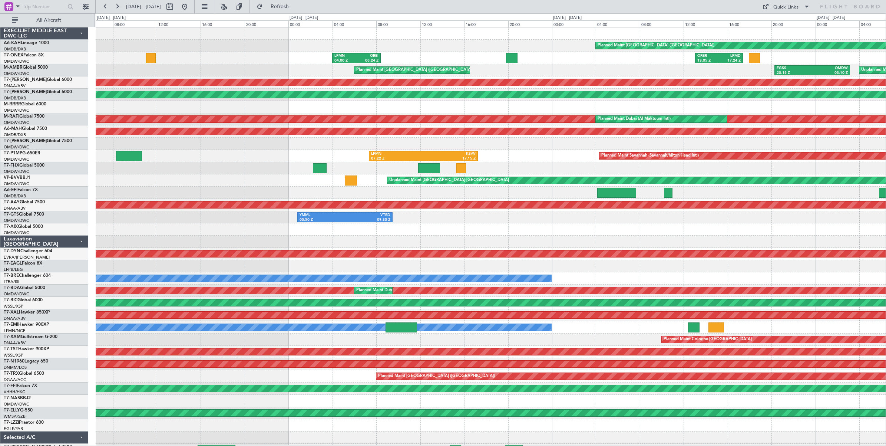
click at [284, 192] on div "Unplanned Maint [GEOGRAPHIC_DATA] ([GEOGRAPHIC_DATA] Intl)" at bounding box center [491, 192] width 790 height 12
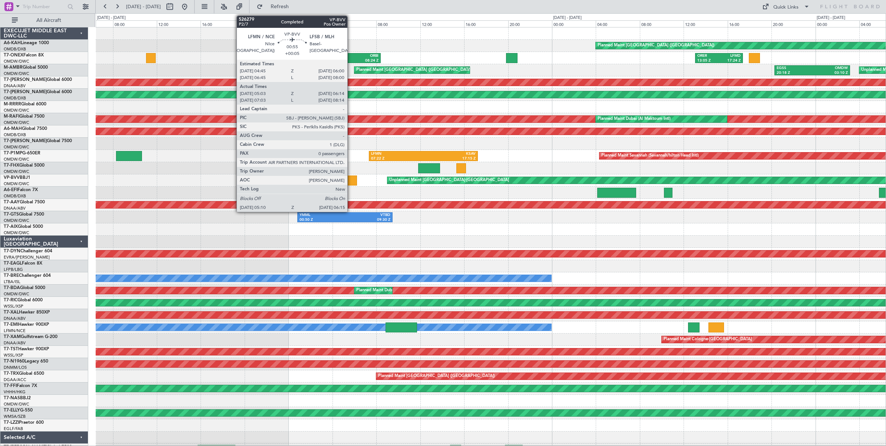
click at [351, 180] on div at bounding box center [351, 180] width 12 height 10
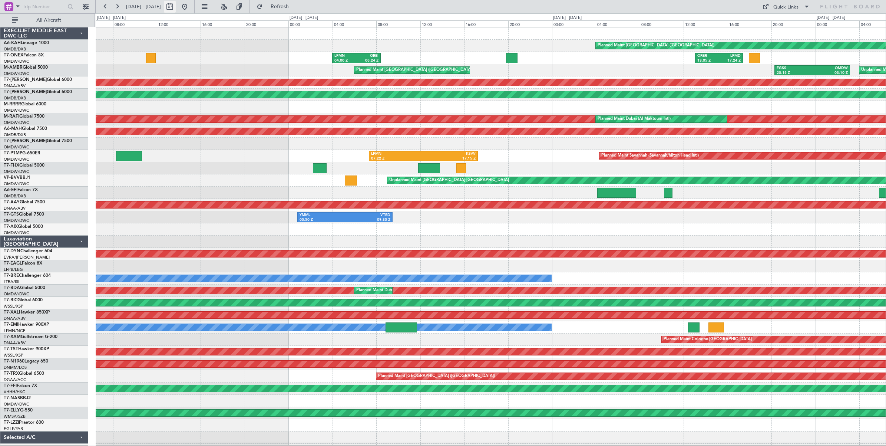
click at [176, 8] on button at bounding box center [170, 7] width 12 height 12
select select "8"
select select "2025"
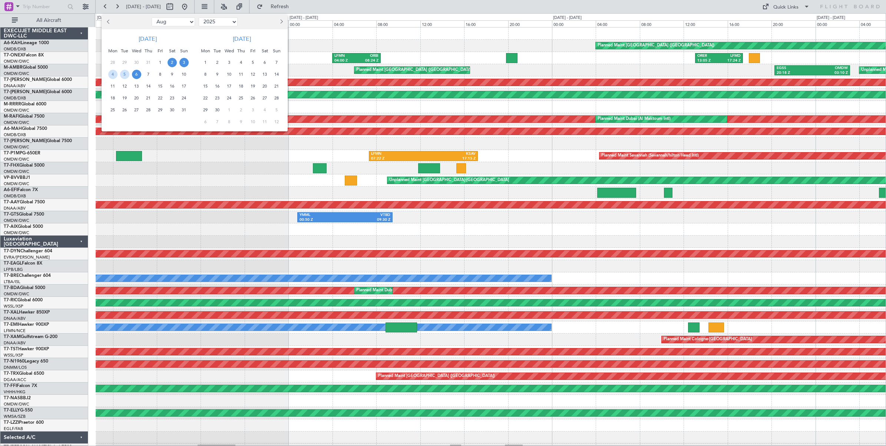
click at [173, 62] on span "2" at bounding box center [172, 62] width 9 height 9
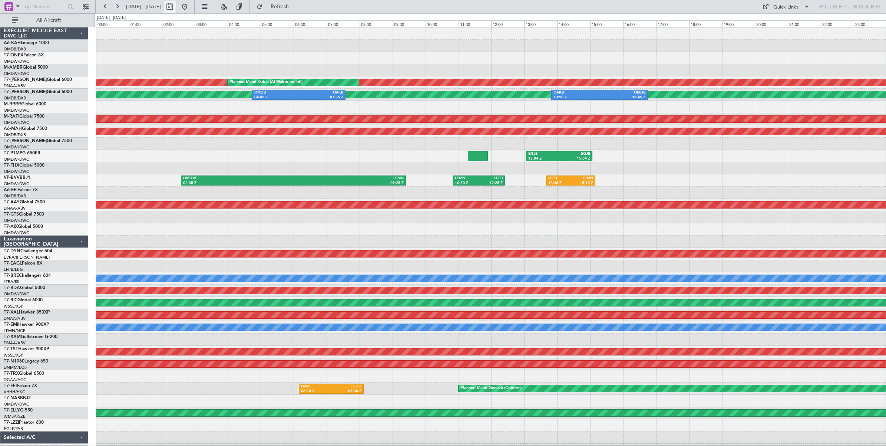
click at [176, 9] on button at bounding box center [170, 7] width 12 height 12
select select "8"
select select "2025"
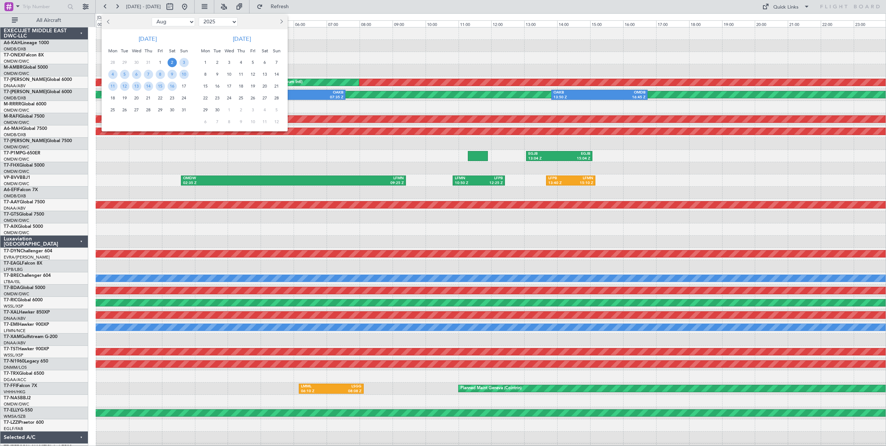
click at [182, 23] on select "Jan Feb Mar Apr May Jun [DATE] Aug Sep Oct Nov Dec" at bounding box center [173, 21] width 43 height 9
select select "7"
click at [152, 17] on select "Jan Feb Mar Apr May Jun [DATE] Aug Sep Oct Nov Dec" at bounding box center [173, 21] width 43 height 9
click at [136, 62] on span "2" at bounding box center [136, 62] width 9 height 9
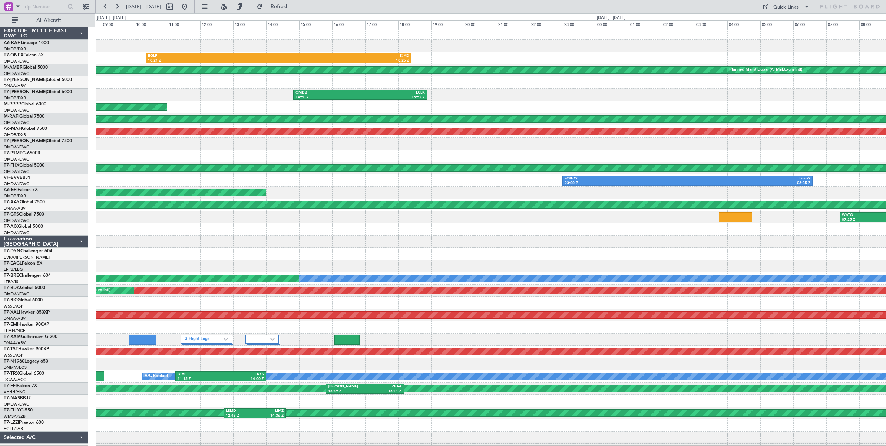
click at [171, 149] on div at bounding box center [491, 144] width 790 height 12
click at [105, 9] on button at bounding box center [105, 7] width 12 height 12
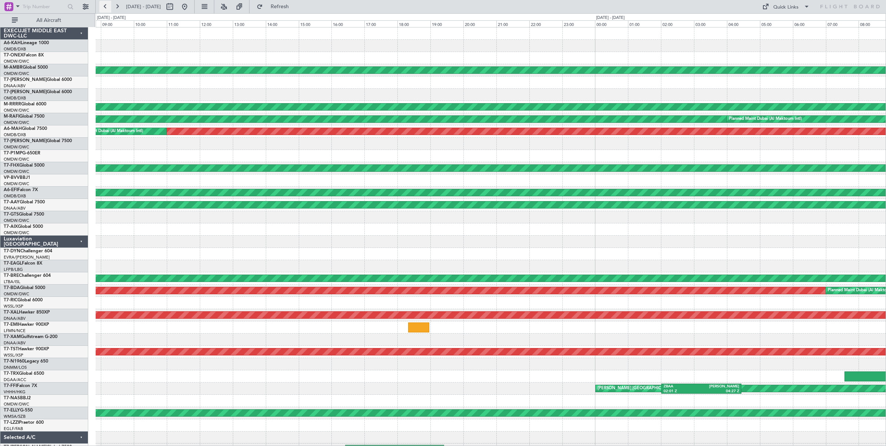
click at [105, 9] on button at bounding box center [105, 7] width 12 height 12
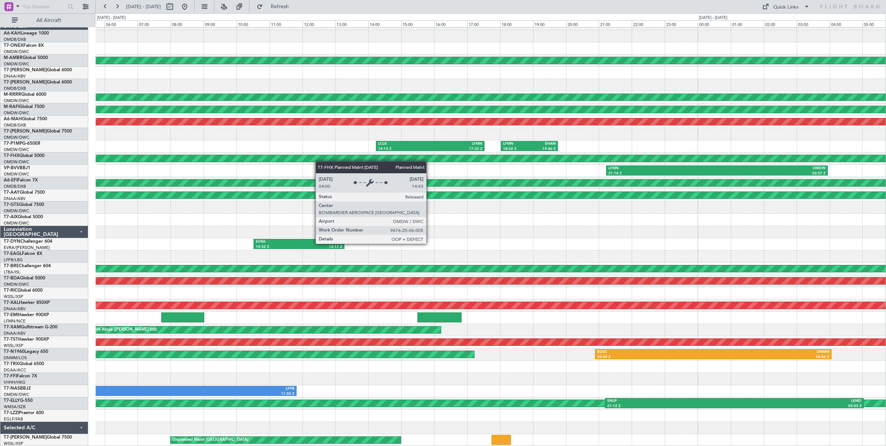
scroll to position [10, 0]
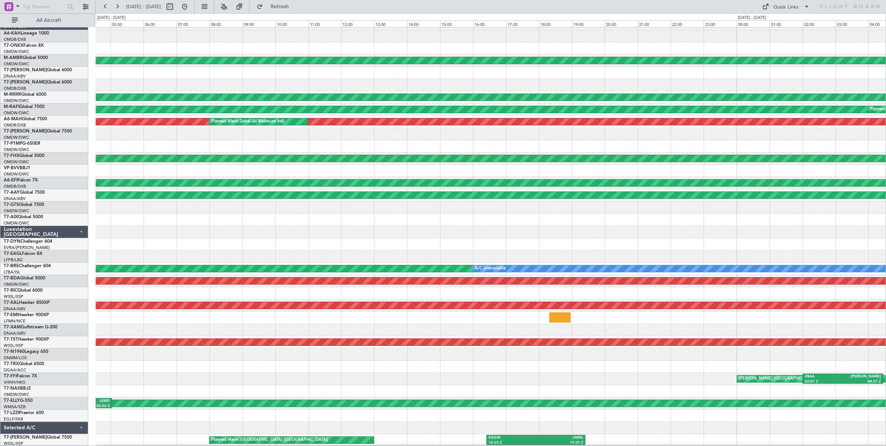
click at [151, 203] on div "EGLF 10:21 Z KIAD 18:25 Z Planned Maint [GEOGRAPHIC_DATA] (Al Maktoum Intl) Pla…" at bounding box center [491, 232] width 790 height 428
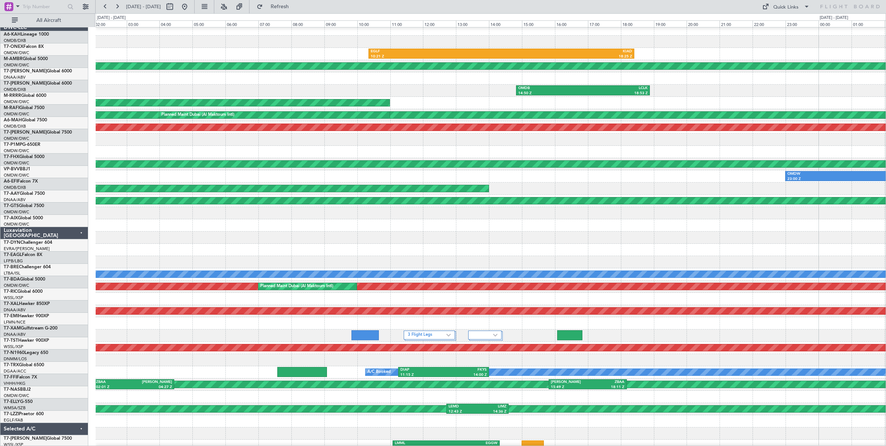
click at [182, 221] on div at bounding box center [491, 225] width 790 height 12
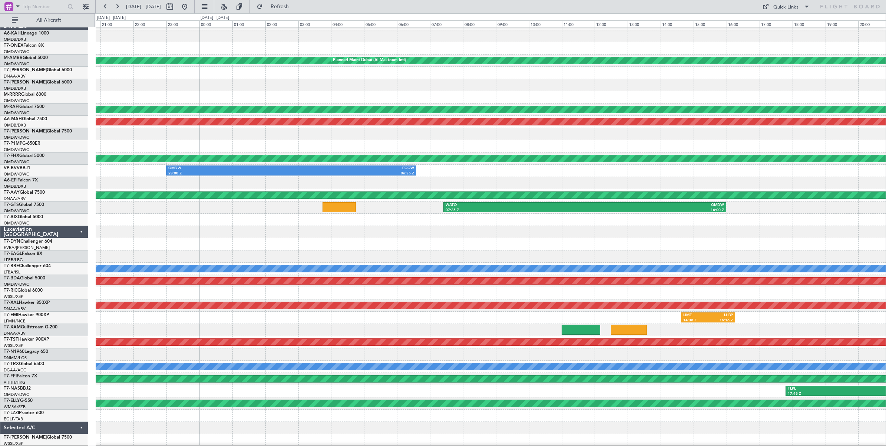
click at [95, 197] on div "KIAD 21:04 Z ORER 08:12 Z EGLF 10:21 Z KIAD 18:25 Z Planned Maint [GEOGRAPHIC_D…" at bounding box center [443, 229] width 886 height 432
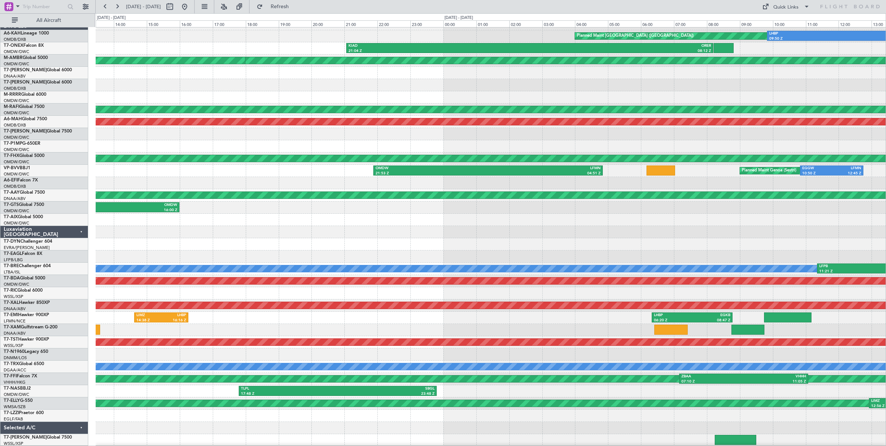
click at [172, 227] on div at bounding box center [491, 232] width 790 height 12
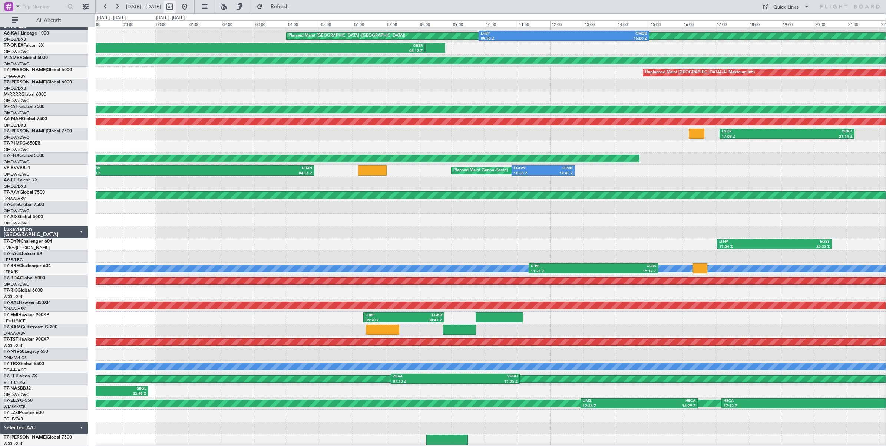
click at [176, 8] on button at bounding box center [170, 7] width 12 height 12
select select "7"
select select "2025"
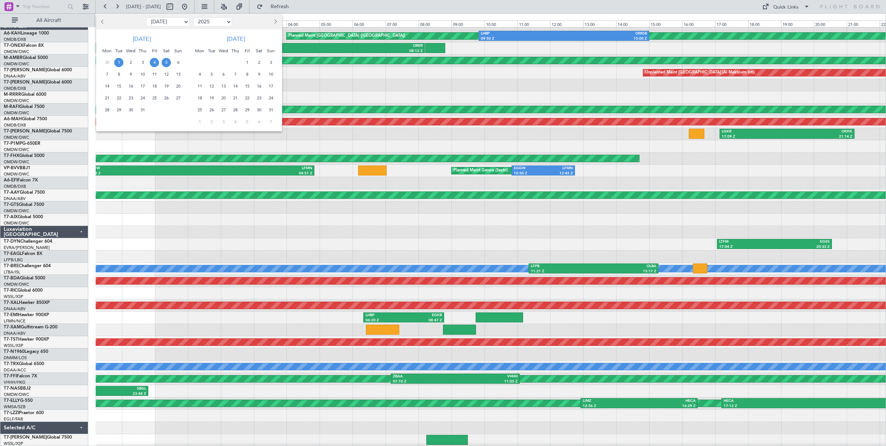
click at [119, 63] on span "1" at bounding box center [118, 62] width 9 height 9
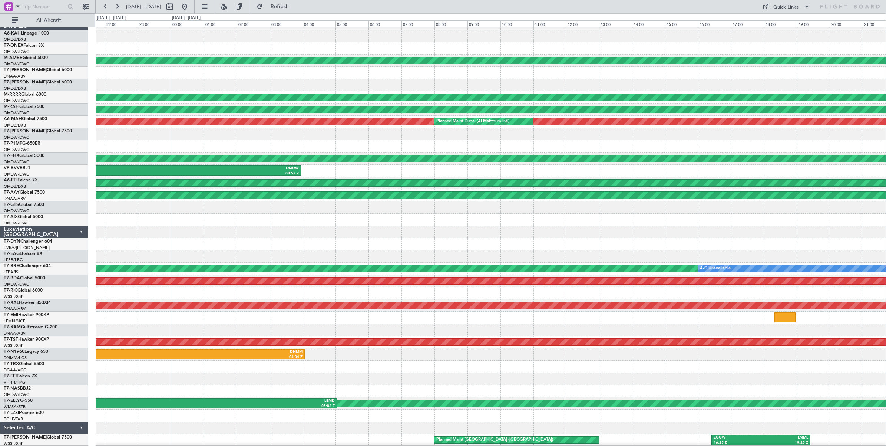
scroll to position [7, 0]
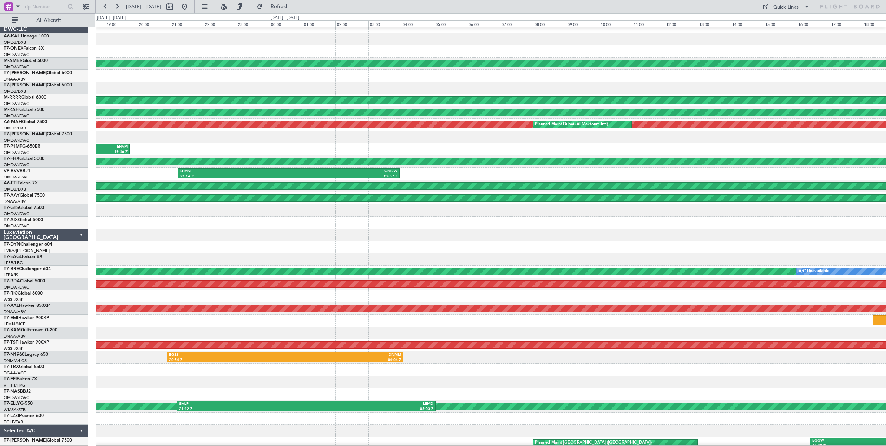
click at [372, 224] on div at bounding box center [491, 222] width 790 height 12
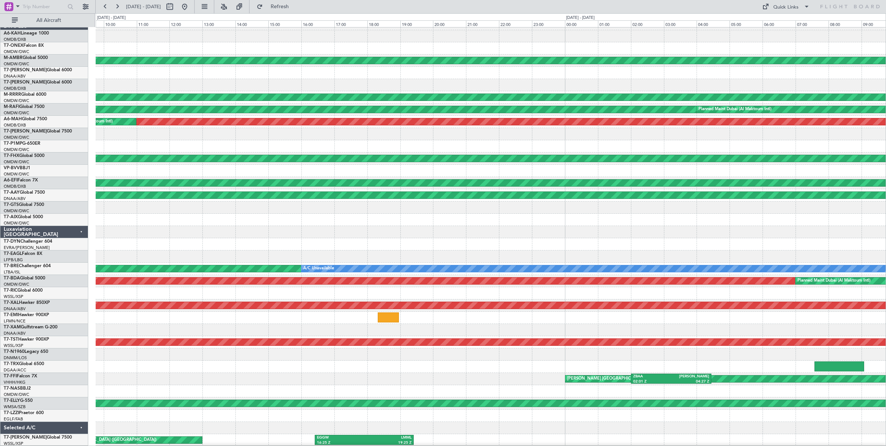
click at [269, 154] on div "EGLF 10:21 Z KIAD 18:25 Z Planned Maint [GEOGRAPHIC_DATA] (Al Maktoum Intl) OMD…" at bounding box center [491, 232] width 790 height 428
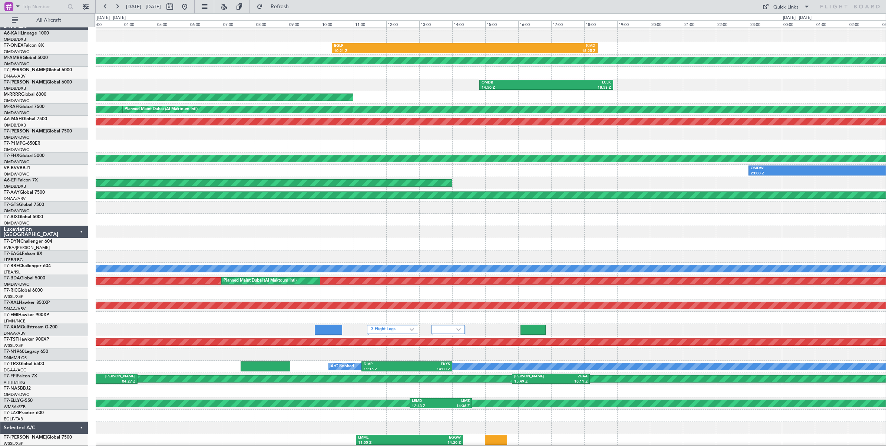
scroll to position [10, 0]
click at [146, 145] on div "EGLF 10:21 Z KIAD 18:25 Z Planned Maint [GEOGRAPHIC_DATA] (Al Maktoum Intl) Pla…" at bounding box center [491, 232] width 790 height 428
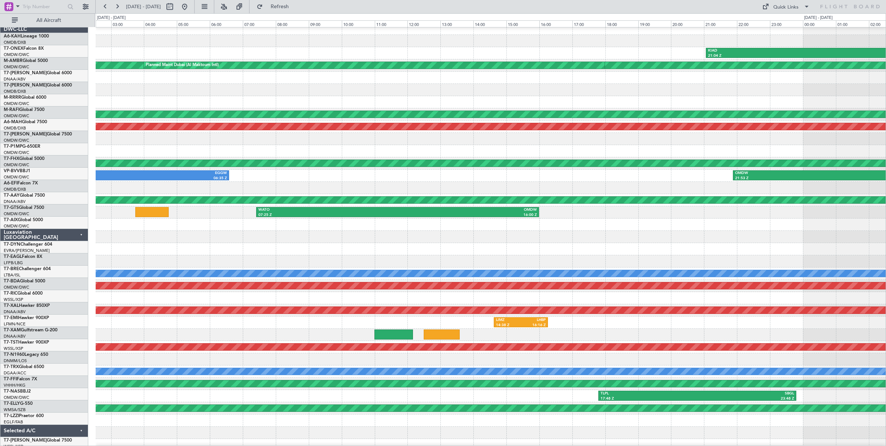
scroll to position [8, 0]
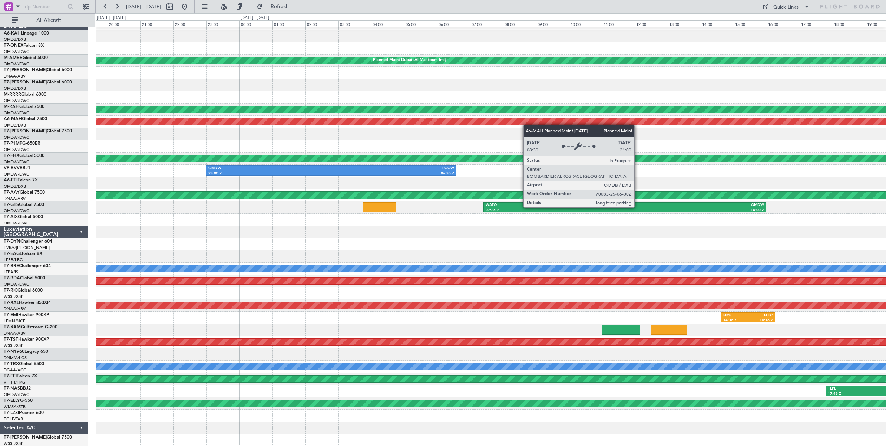
click at [567, 120] on div "KIAD 21:04 Z ORER 08:12 Z EGLF 10:21 Z KIAD 18:25 Z Planned Maint [GEOGRAPHIC_D…" at bounding box center [491, 232] width 790 height 428
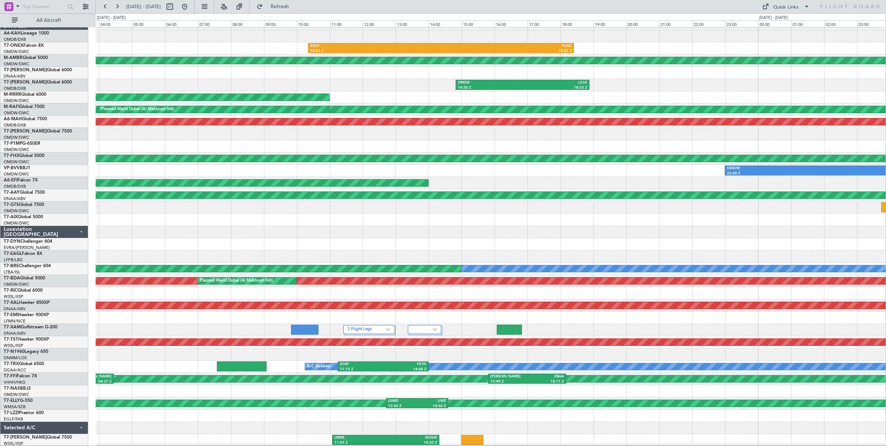
scroll to position [10, 0]
click at [644, 214] on div "EGLF 10:21 Z KIAD 18:25 Z Planned Maint [GEOGRAPHIC_DATA] (Al Maktoum Intl) Pla…" at bounding box center [491, 232] width 790 height 428
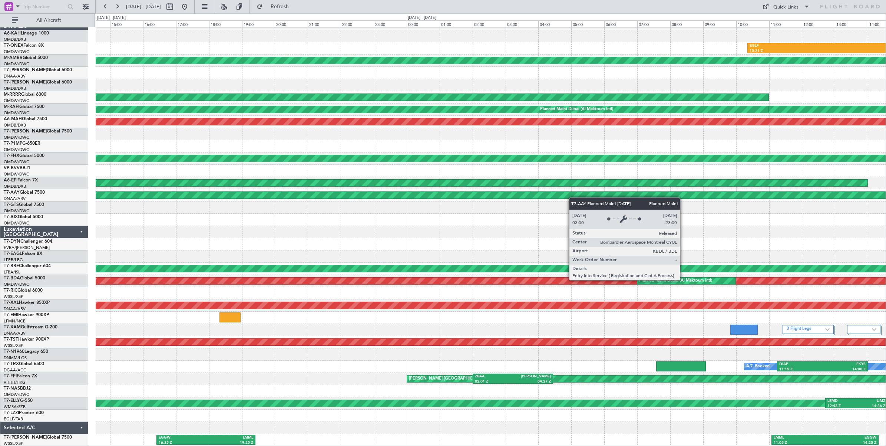
click at [643, 187] on div "EGLF 10:21 Z KIAD 18:25 Z Planned Maint [GEOGRAPHIC_DATA] (Al Maktoum Intl) OMD…" at bounding box center [491, 232] width 790 height 428
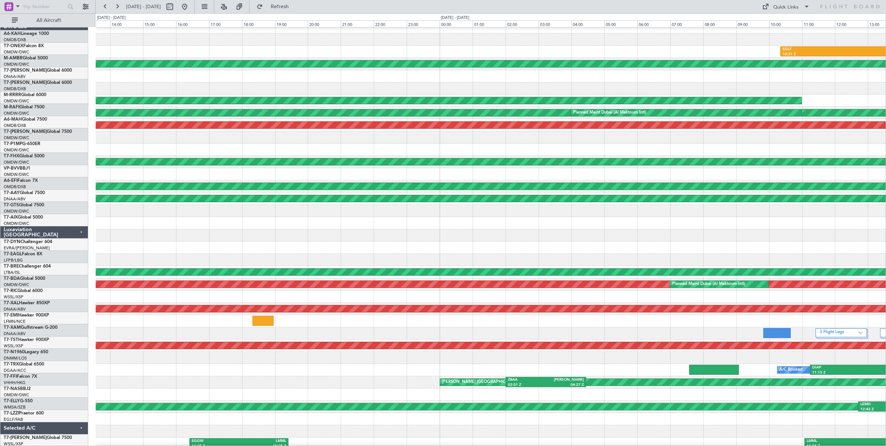
click at [520, 208] on div "EGLF 10:21 Z KIAD 18:25 Z Planned Maint [GEOGRAPHIC_DATA] (Al Maktoum Intl) OMD…" at bounding box center [491, 235] width 790 height 428
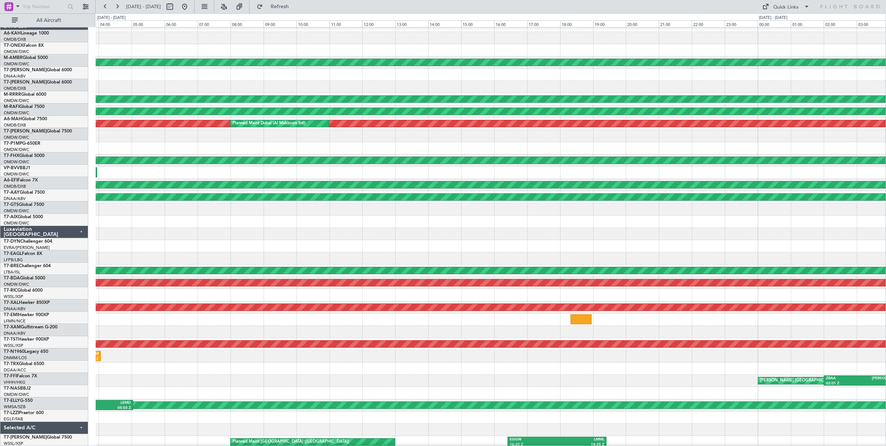
click at [572, 214] on div "Planned Maint Dubai (Al Maktoum Intl) Planned Maint [GEOGRAPHIC_DATA] (Al Makto…" at bounding box center [491, 234] width 790 height 428
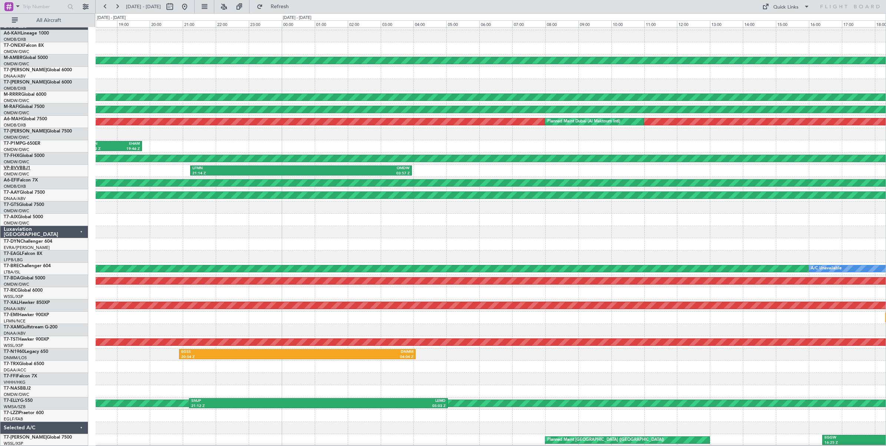
click at [26, 168] on link "VP-BVV BBJ1" at bounding box center [17, 168] width 27 height 4
click at [191, 6] on button at bounding box center [185, 7] width 12 height 12
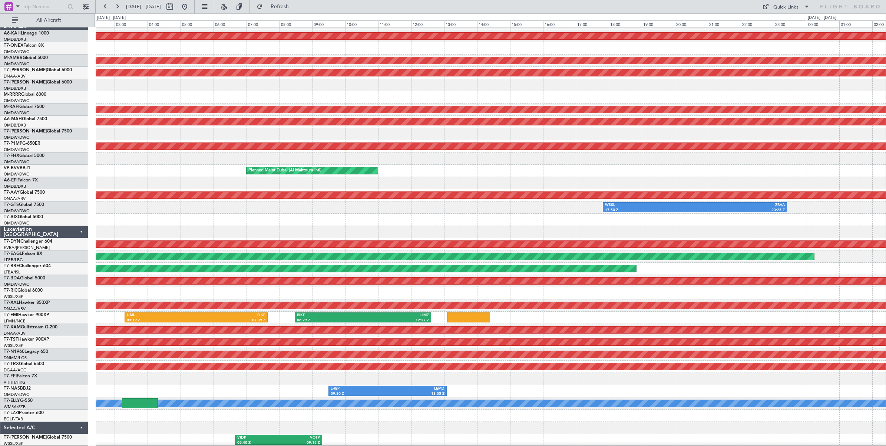
click at [708, 161] on div "Unplanned Maint Budapest ([PERSON_NAME] Intl) Planned Maint [GEOGRAPHIC_DATA] (…" at bounding box center [491, 232] width 790 height 428
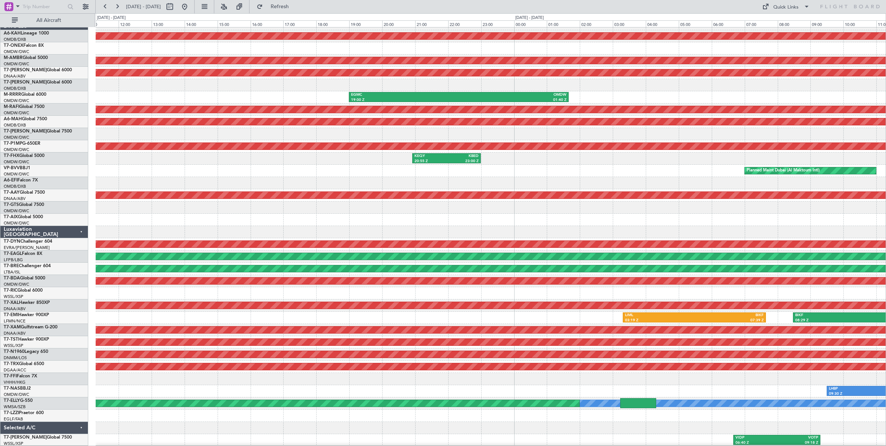
click at [93, 166] on div "Unplanned Maint Budapest ([PERSON_NAME] Intl) Planned Maint [GEOGRAPHIC_DATA] (…" at bounding box center [443, 229] width 886 height 432
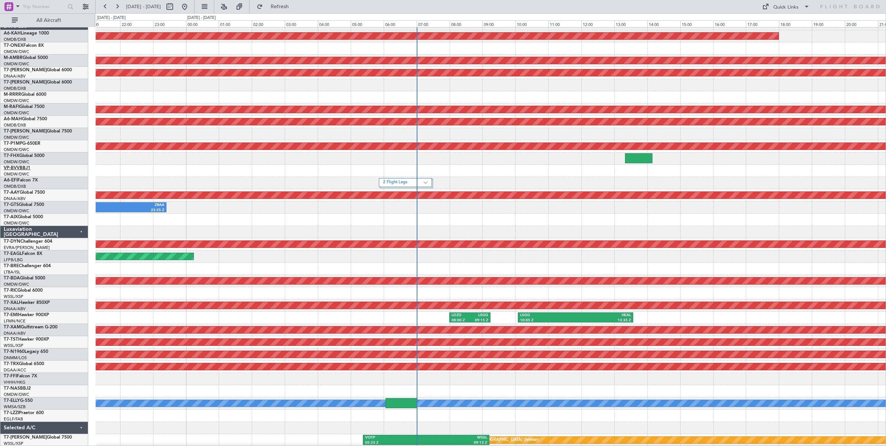
click at [28, 167] on link "VP-BVV BBJ1" at bounding box center [17, 168] width 27 height 4
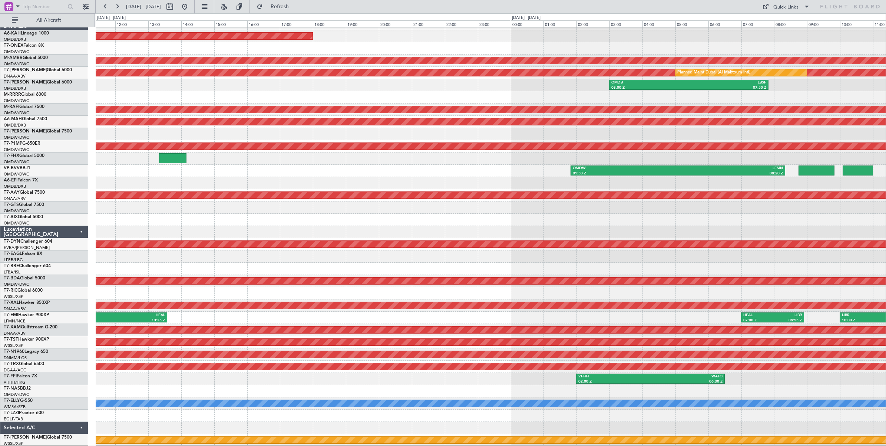
click at [205, 141] on div "Unplanned Maint Budapest ([PERSON_NAME] Intl) Planned Maint [GEOGRAPHIC_DATA] (…" at bounding box center [491, 232] width 790 height 428
